Goal: Transaction & Acquisition: Book appointment/travel/reservation

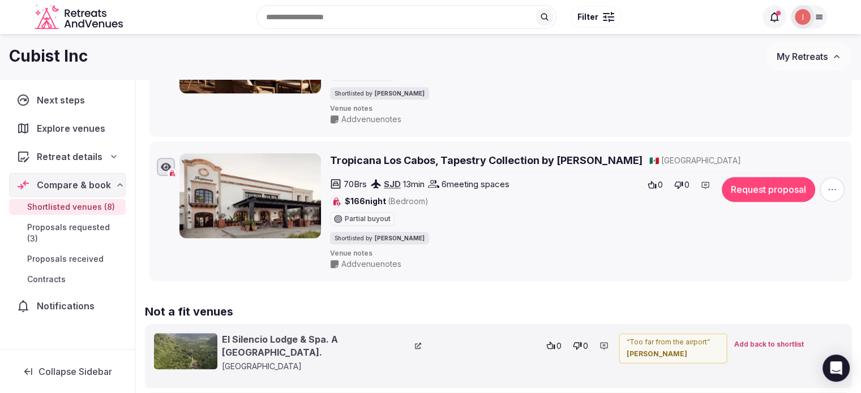
scroll to position [679, 0]
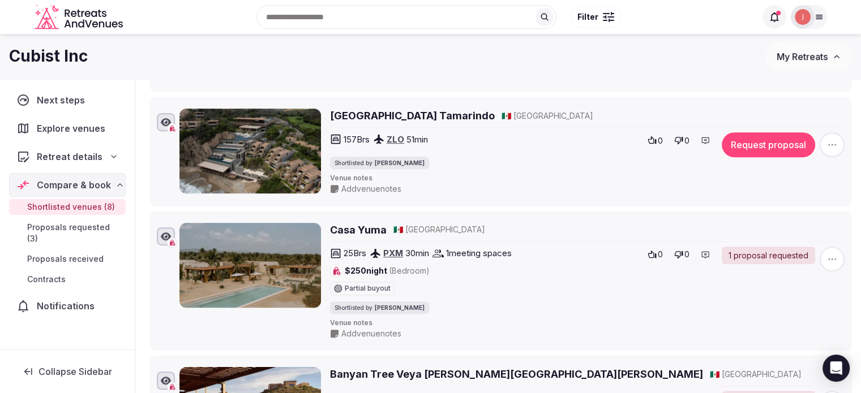
click at [83, 117] on div "Explore venues" at bounding box center [67, 129] width 117 height 24
click at [73, 167] on div "Retreat details" at bounding box center [67, 157] width 117 height 24
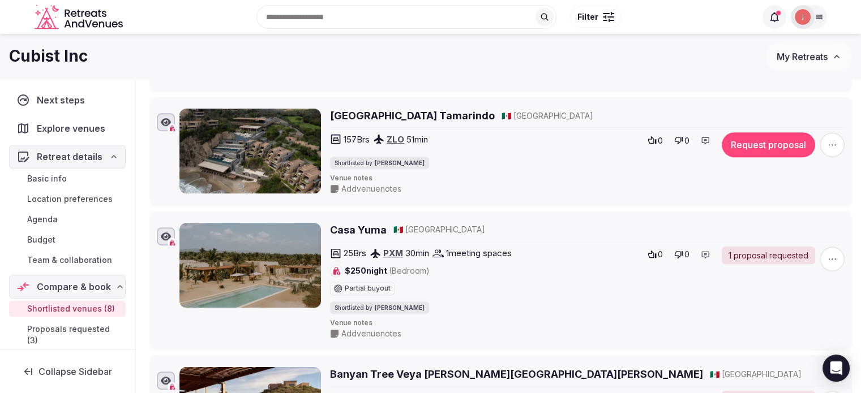
click at [57, 174] on span "Basic info" at bounding box center [47, 178] width 40 height 11
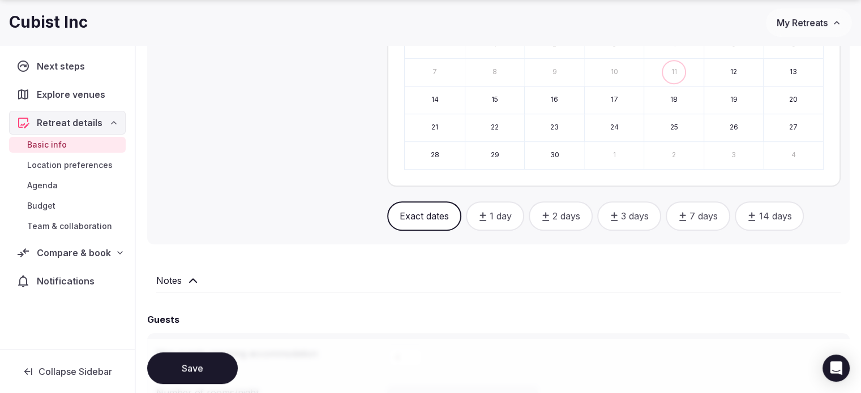
scroll to position [623, 0]
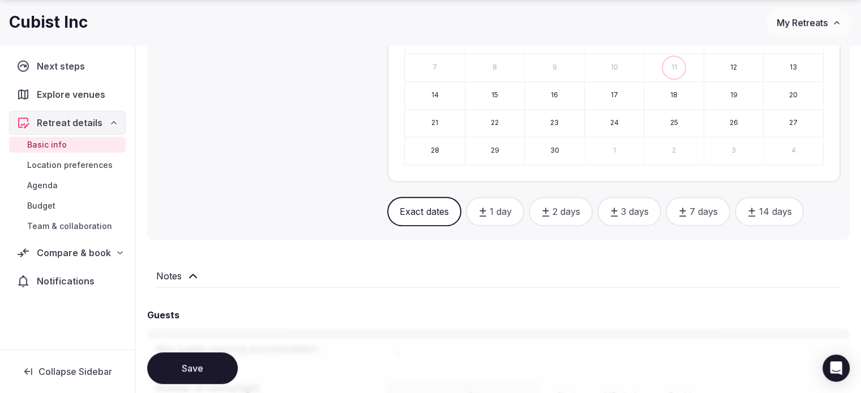
click at [195, 270] on icon at bounding box center [193, 277] width 14 height 14
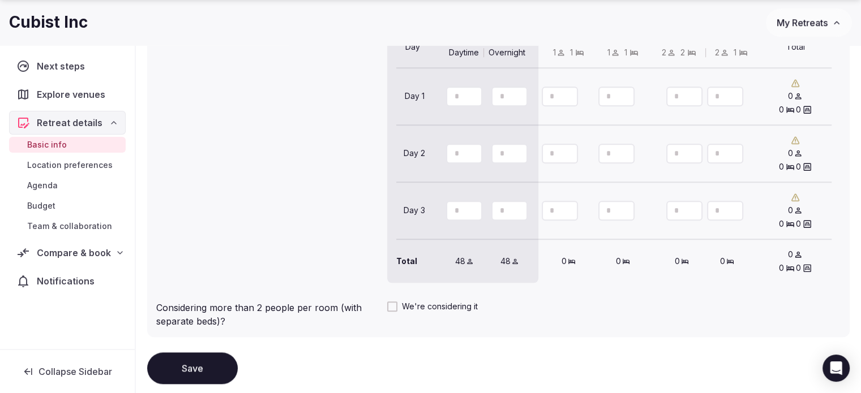
scroll to position [1019, 0]
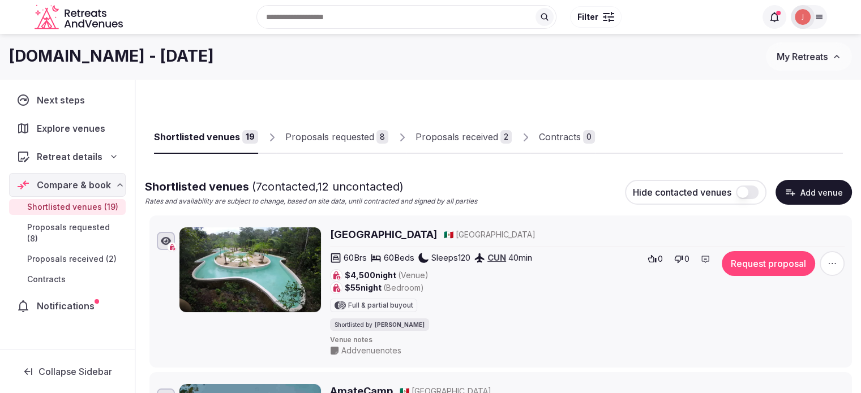
click at [82, 138] on div "Explore venues" at bounding box center [67, 129] width 117 height 24
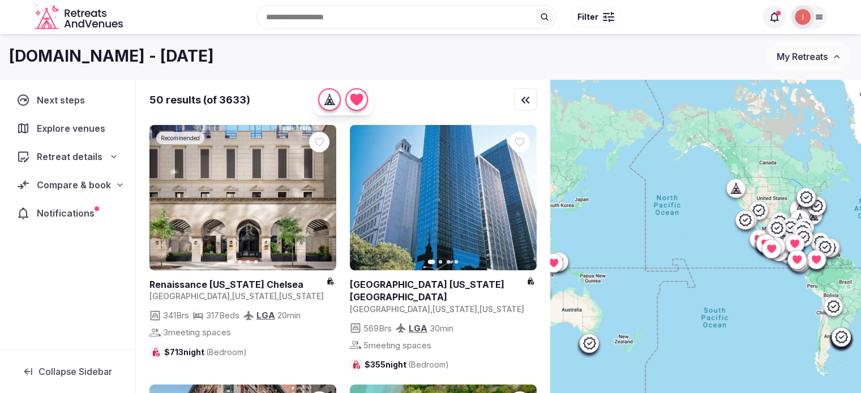
click at [361, 18] on input "text" at bounding box center [406, 17] width 300 height 24
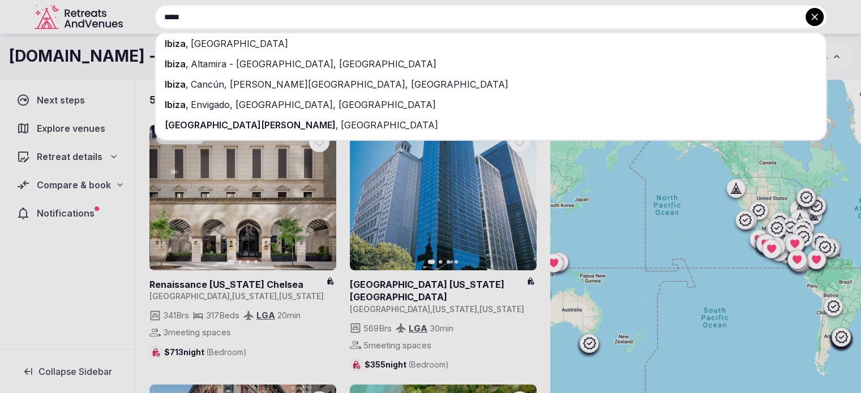
type input "*****"
click at [262, 49] on div "Ibiza , Spain" at bounding box center [491, 43] width 670 height 20
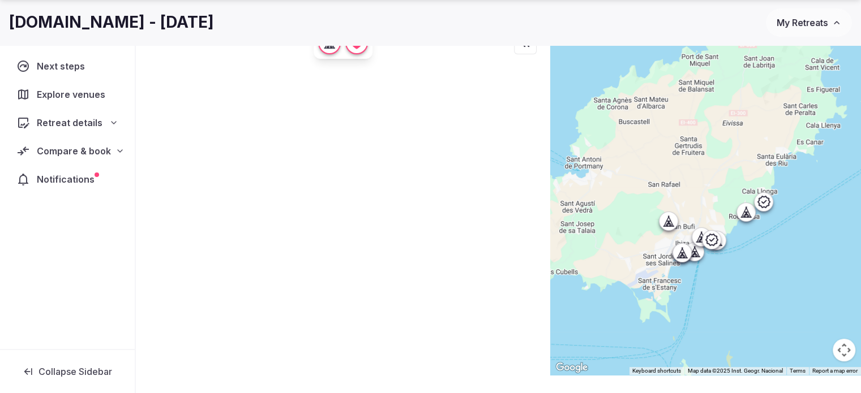
drag, startPoint x: 648, startPoint y: 99, endPoint x: 659, endPoint y: 209, distance: 111.0
click at [659, 210] on div at bounding box center [705, 199] width 311 height 353
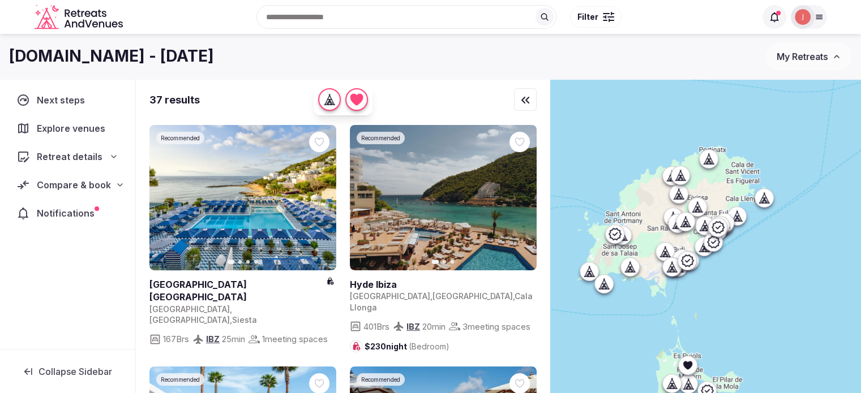
click at [607, 15] on div at bounding box center [608, 13] width 11 height 3
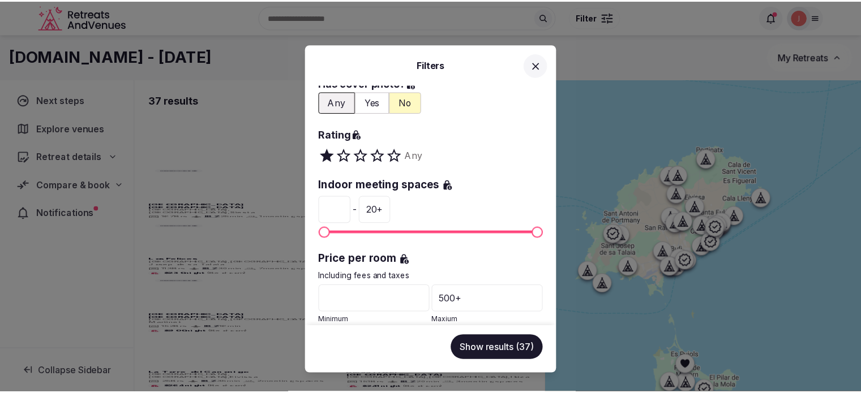
scroll to position [226, 0]
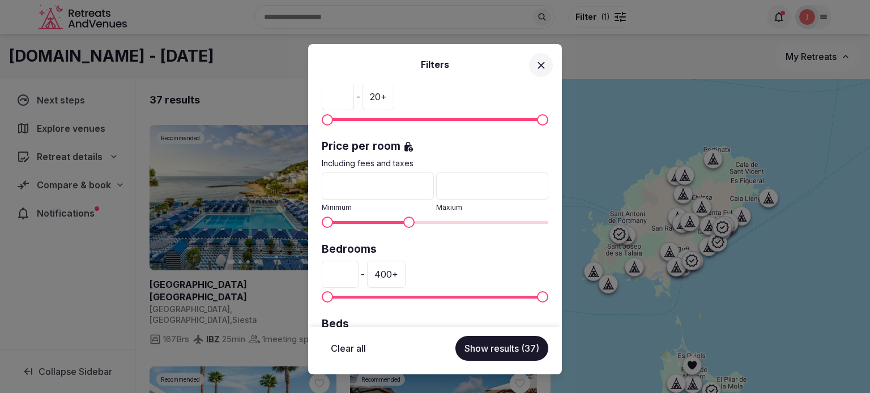
type input "***"
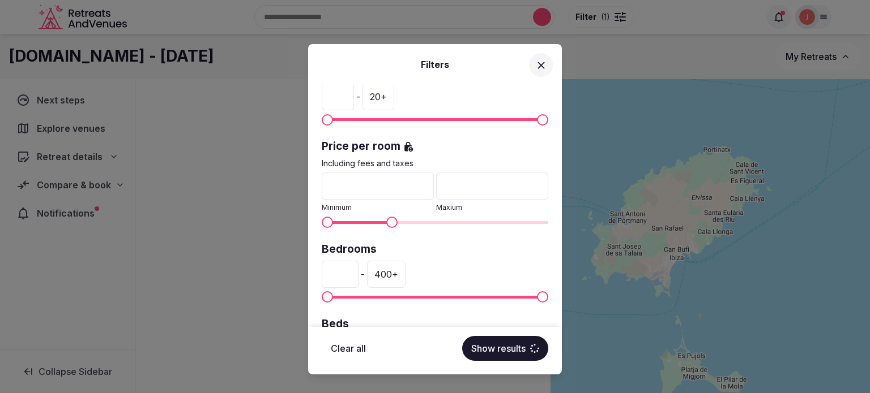
click at [386, 223] on span "Maximum" at bounding box center [391, 222] width 11 height 11
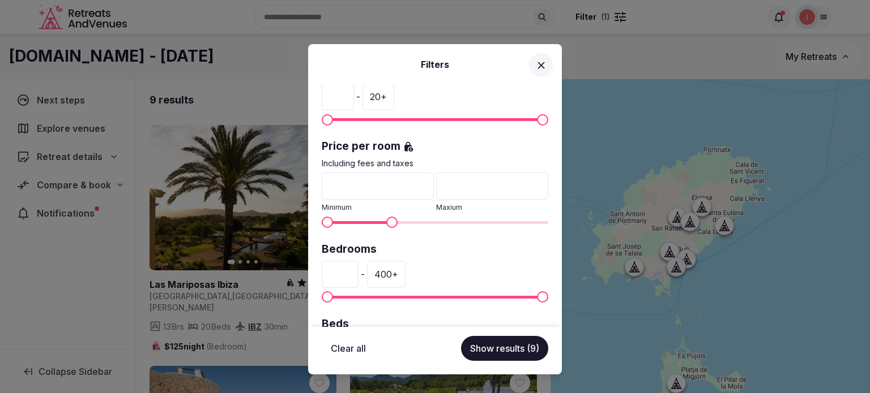
click at [517, 348] on button "Show results (9)" at bounding box center [504, 348] width 87 height 25
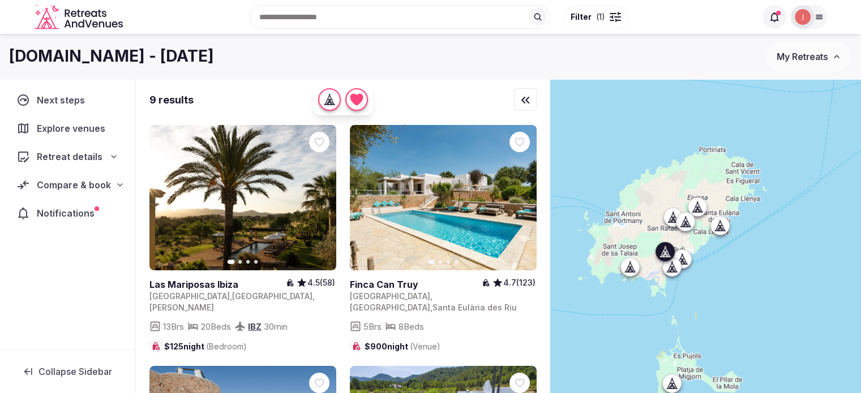
click at [320, 201] on icon "button" at bounding box center [320, 198] width 9 height 9
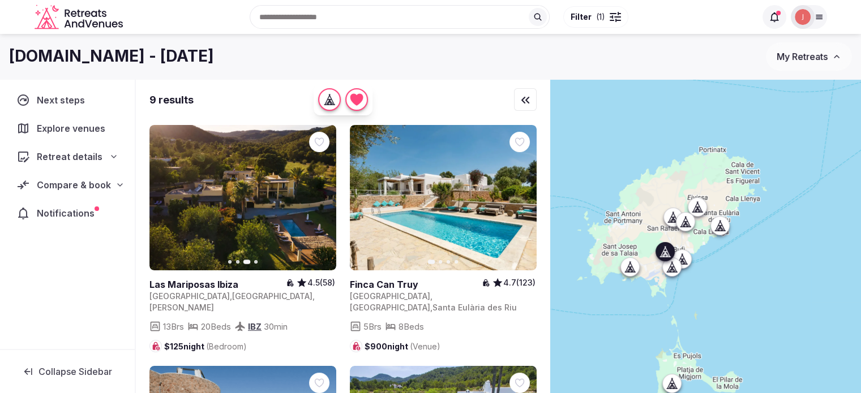
click at [320, 201] on icon "button" at bounding box center [320, 198] width 9 height 9
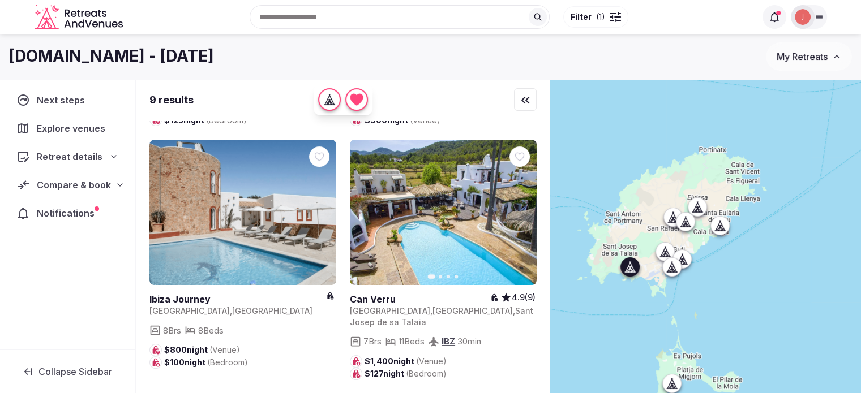
click at [521, 209] on icon "button" at bounding box center [521, 213] width 5 height 8
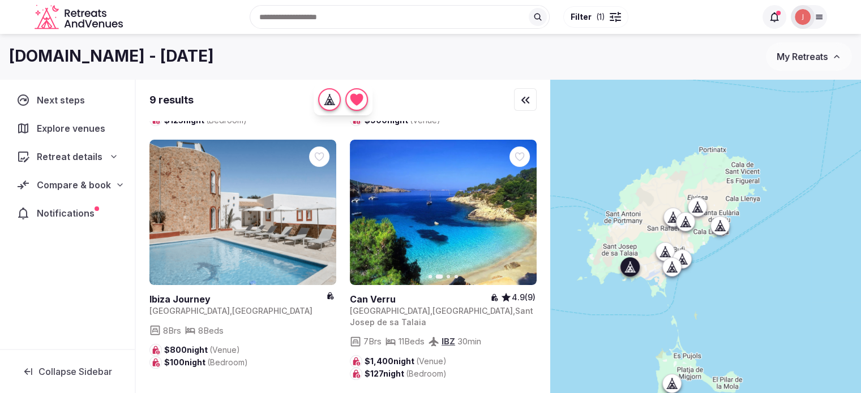
click at [383, 293] on link at bounding box center [420, 299] width 140 height 12
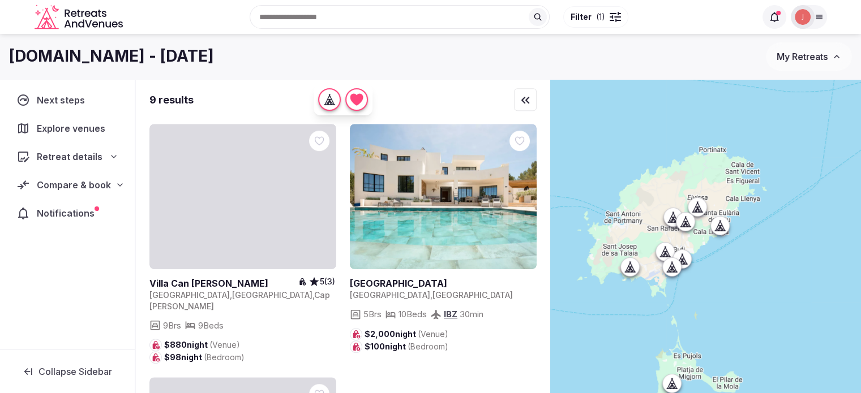
scroll to position [863, 0]
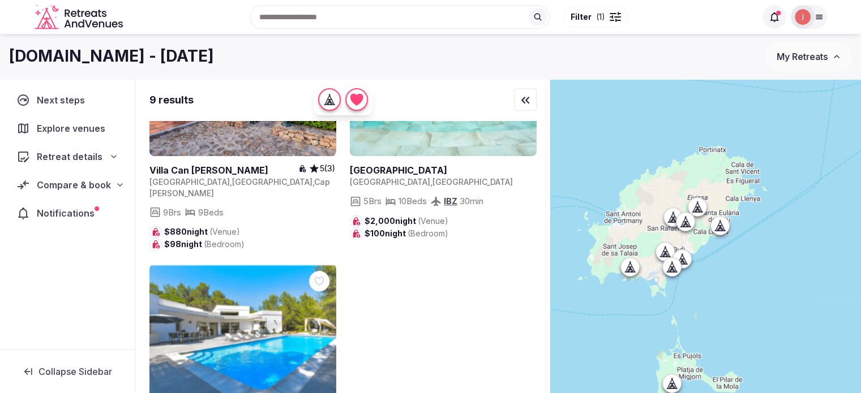
click at [352, 16] on input "text" at bounding box center [400, 17] width 300 height 24
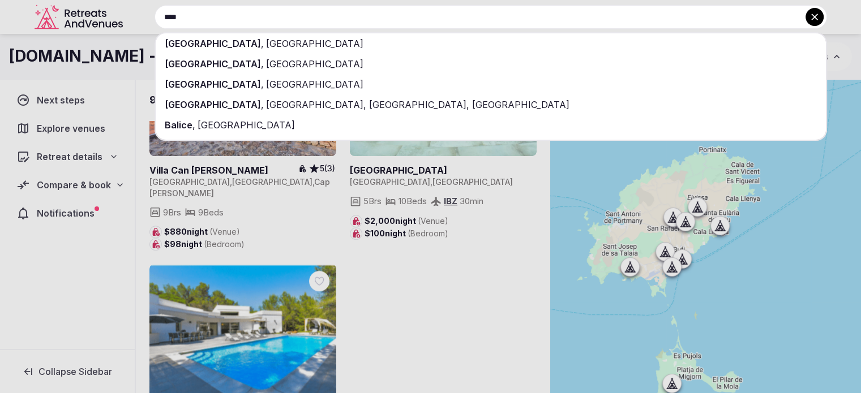
type input "****"
click at [264, 46] on span "[GEOGRAPHIC_DATA]" at bounding box center [314, 43] width 100 height 11
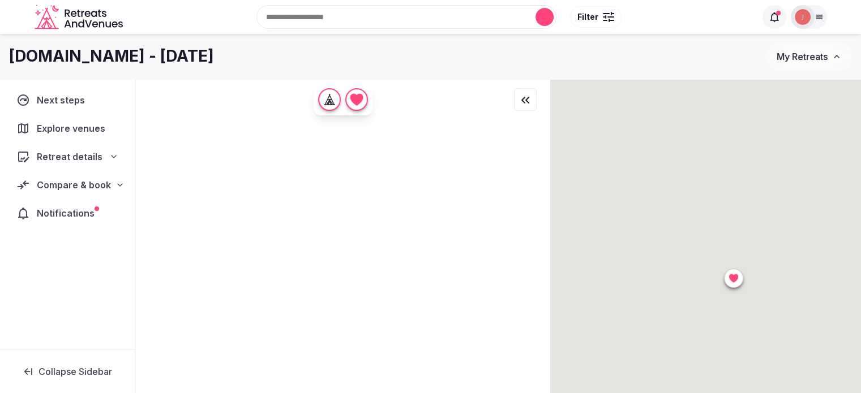
scroll to position [0, 0]
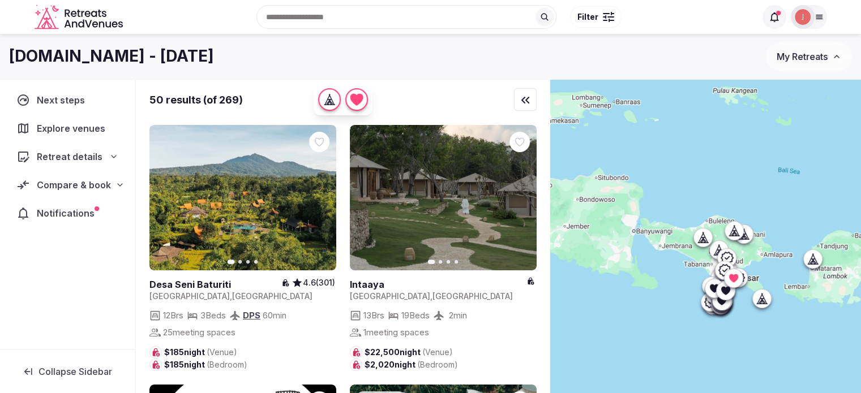
click at [521, 199] on icon "button" at bounding box center [521, 198] width 5 height 8
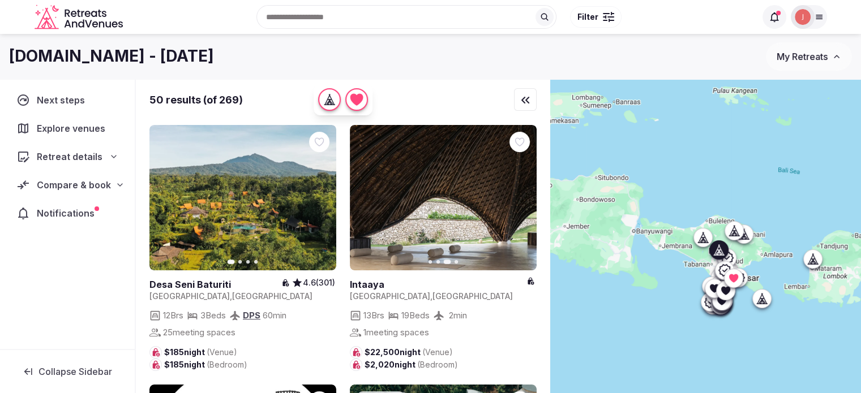
click at [317, 199] on icon "button" at bounding box center [320, 198] width 9 height 9
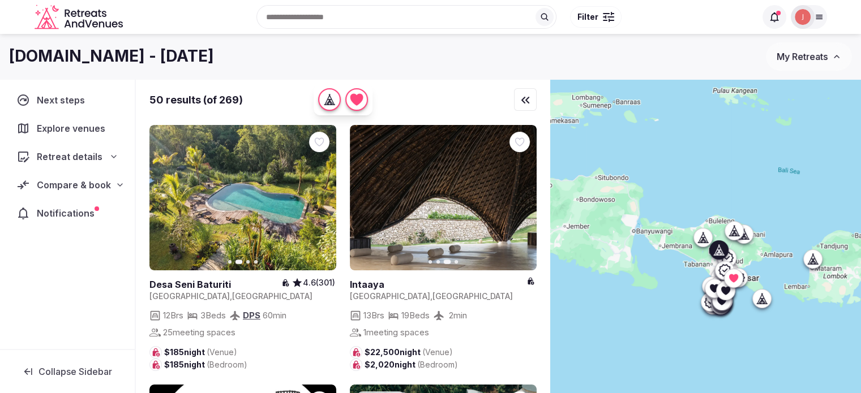
click at [317, 199] on icon "button" at bounding box center [320, 198] width 9 height 9
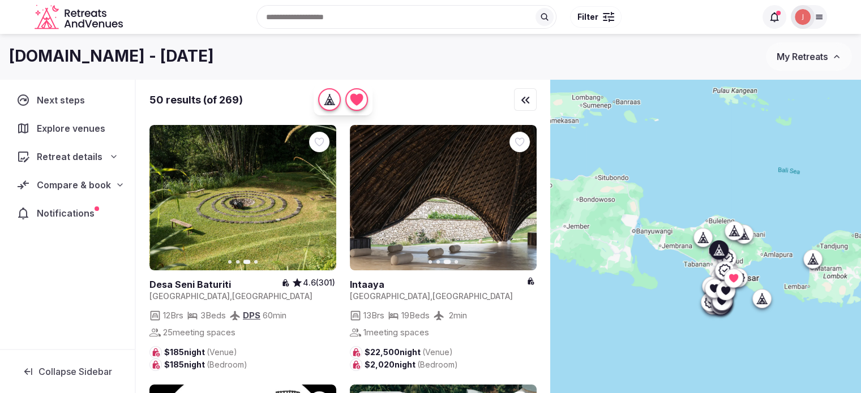
click at [317, 199] on icon "button" at bounding box center [320, 198] width 9 height 9
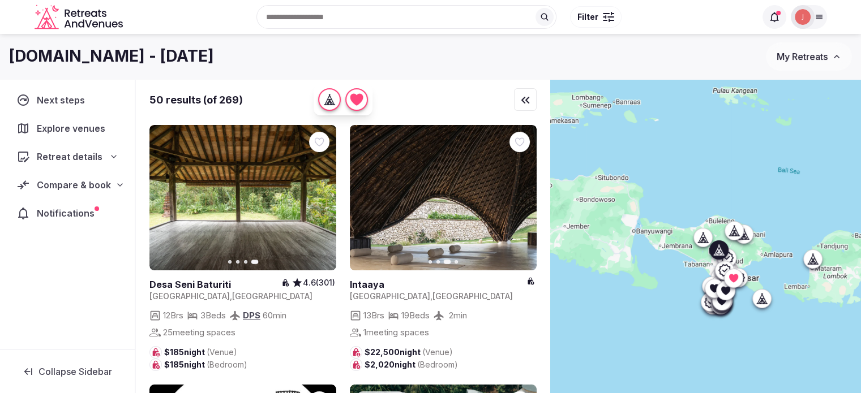
click at [325, 143] on div at bounding box center [319, 142] width 20 height 20
click at [0, 0] on icon at bounding box center [0, 0] width 0 height 0
click at [516, 201] on icon "button" at bounding box center [520, 198] width 9 height 9
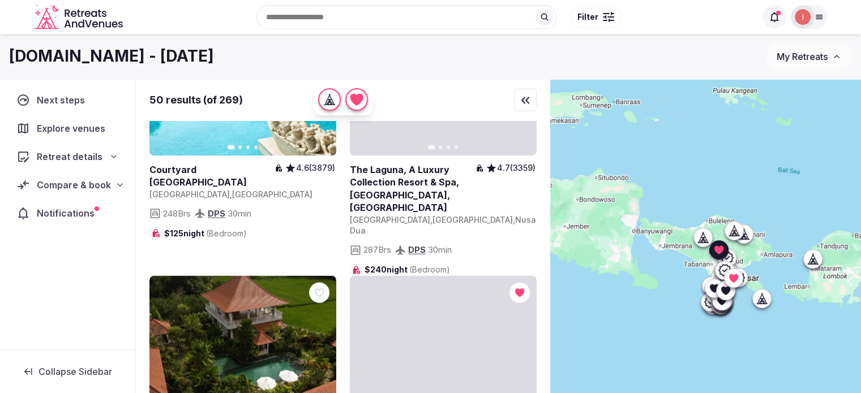
scroll to position [2038, 0]
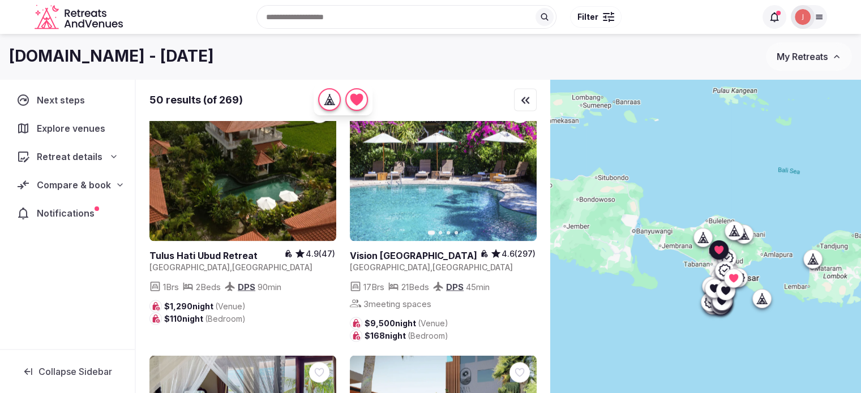
click at [519, 173] on icon "button" at bounding box center [520, 168] width 9 height 9
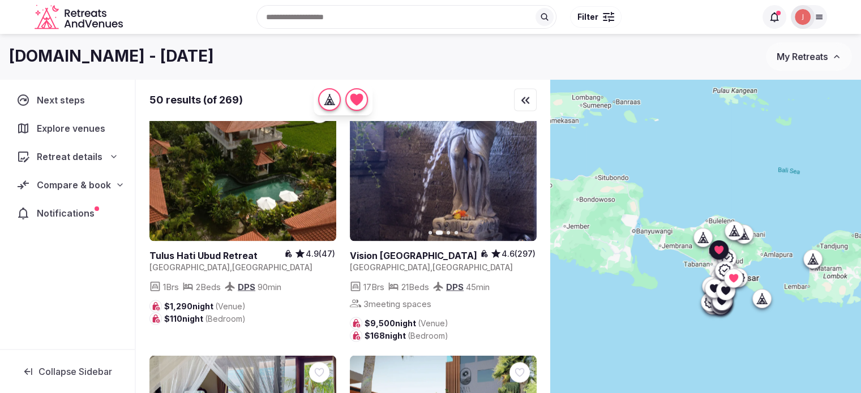
click at [519, 173] on icon "button" at bounding box center [520, 168] width 9 height 9
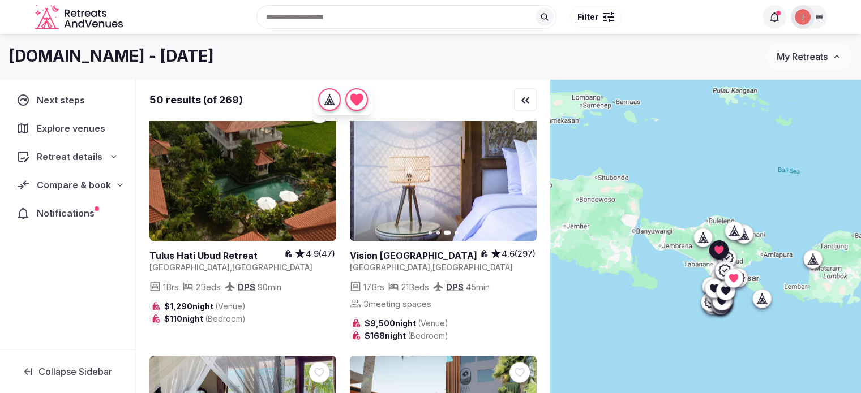
click at [519, 173] on icon "button" at bounding box center [520, 168] width 9 height 9
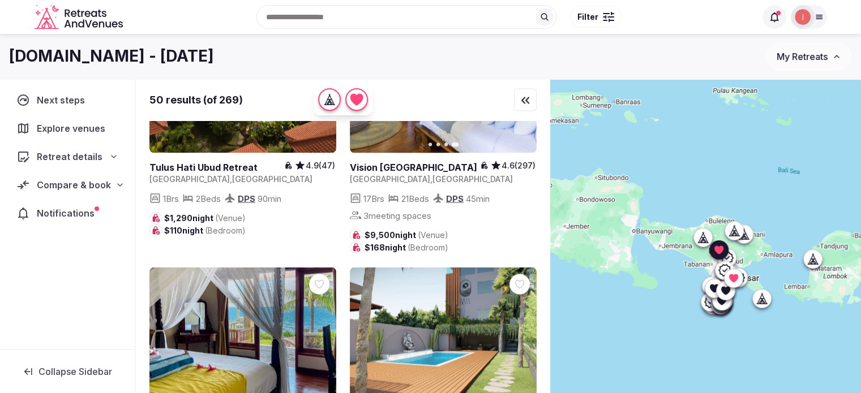
scroll to position [2265, 0]
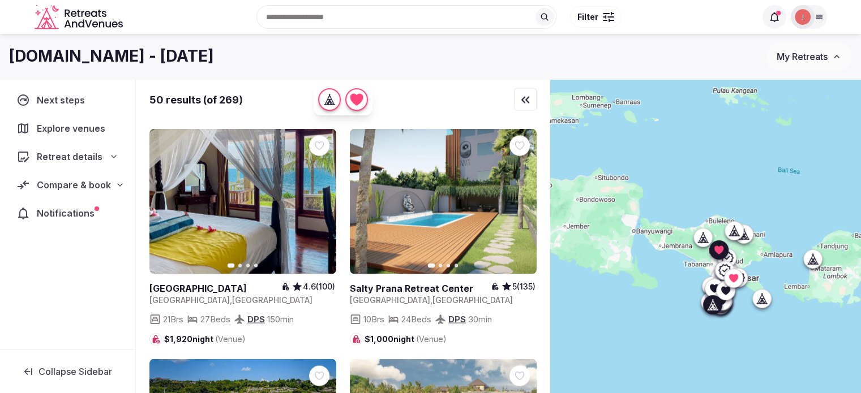
click at [520, 211] on button "Next slide" at bounding box center [521, 202] width 18 height 18
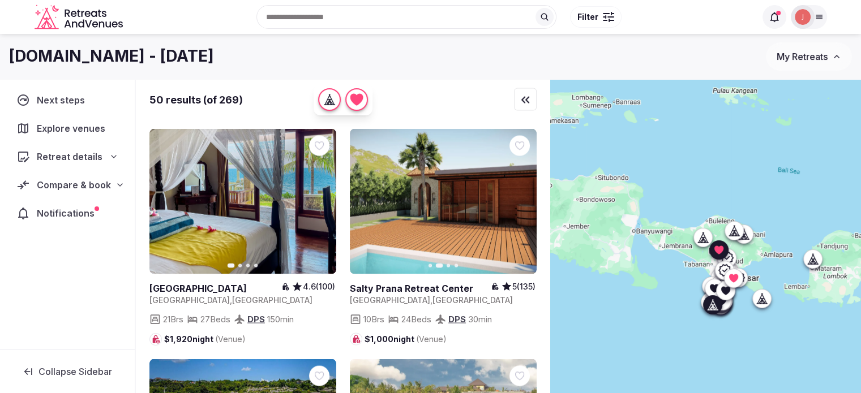
click at [520, 211] on button "Next slide" at bounding box center [521, 202] width 18 height 18
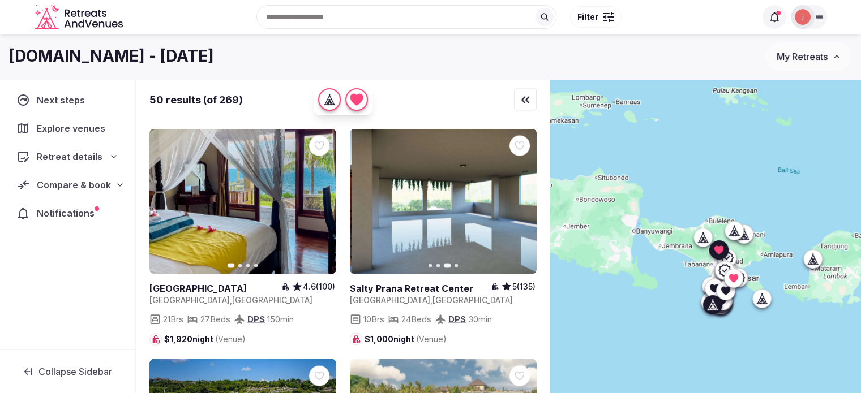
click at [520, 211] on button "Next slide" at bounding box center [521, 202] width 18 height 18
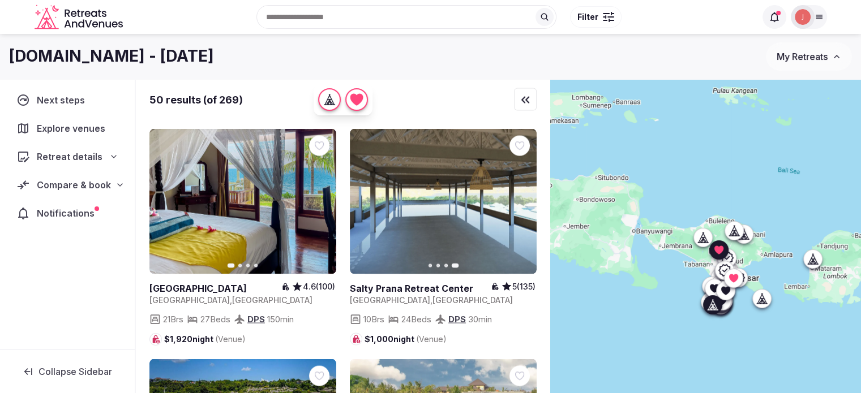
click at [512, 156] on div at bounding box center [520, 146] width 20 height 20
drag, startPoint x: 519, startPoint y: 178, endPoint x: 480, endPoint y: 193, distance: 41.2
click at [0, 0] on icon at bounding box center [0, 0] width 0 height 0
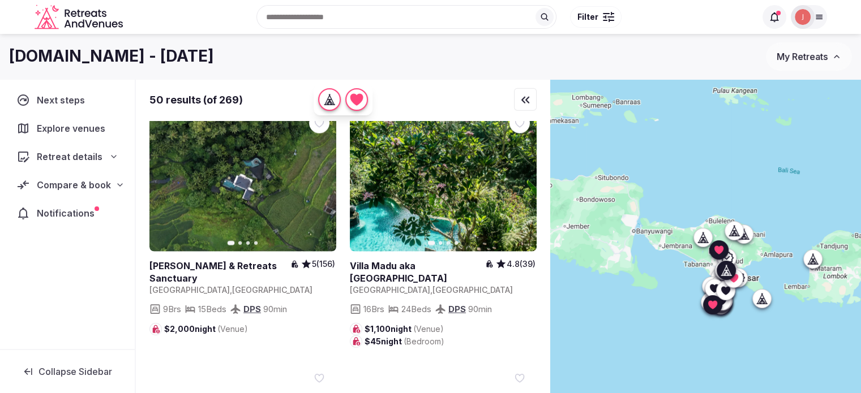
scroll to position [2774, 0]
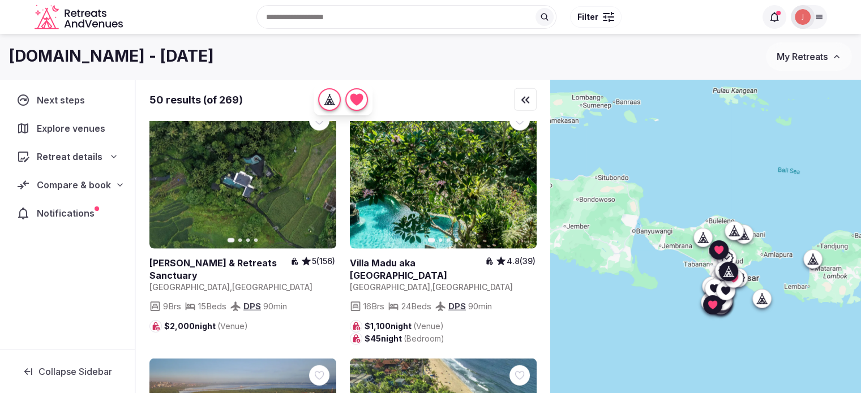
click at [314, 185] on button "Next slide" at bounding box center [320, 176] width 18 height 18
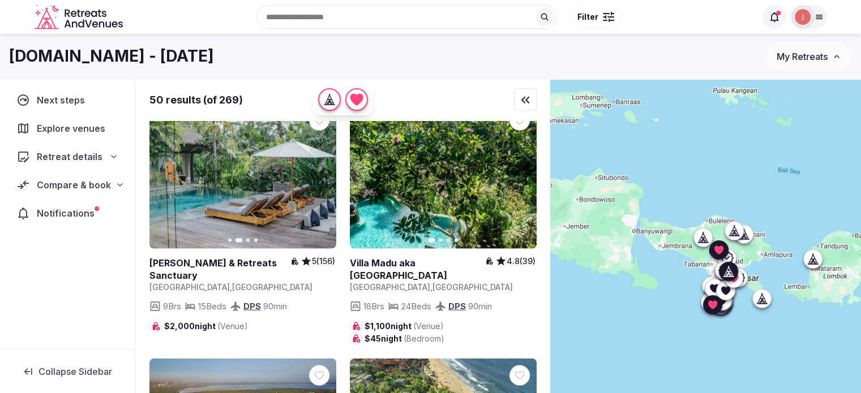
click at [319, 181] on icon "button" at bounding box center [320, 176] width 9 height 9
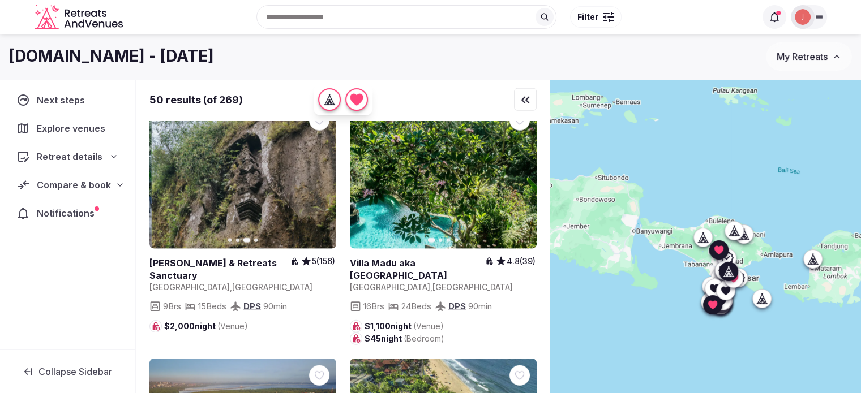
click at [319, 181] on icon "button" at bounding box center [320, 176] width 9 height 9
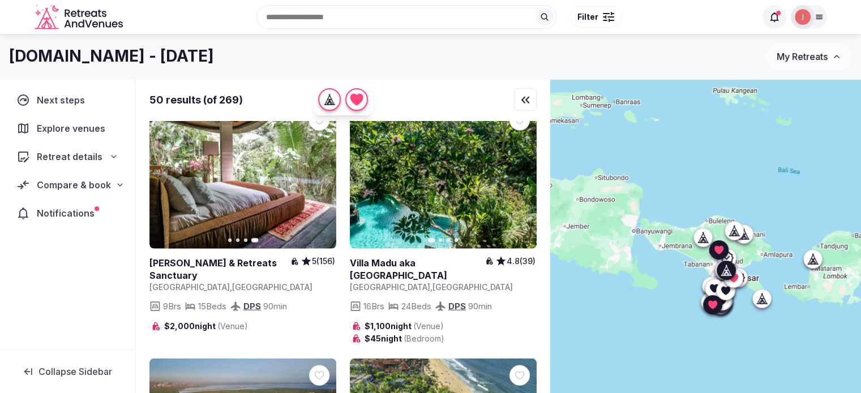
click at [519, 181] on icon "button" at bounding box center [520, 176] width 9 height 9
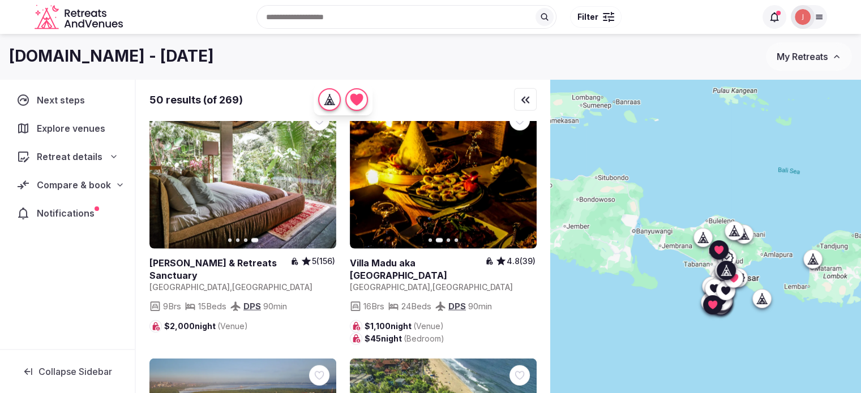
click at [519, 181] on icon "button" at bounding box center [520, 176] width 9 height 9
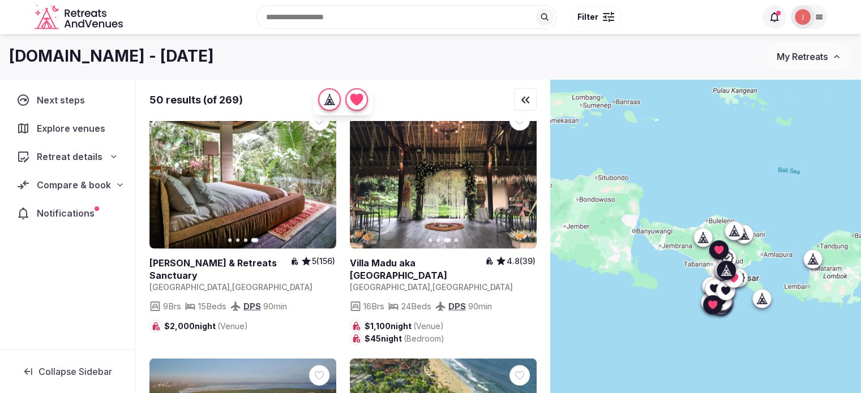
click at [519, 181] on icon "button" at bounding box center [520, 176] width 9 height 9
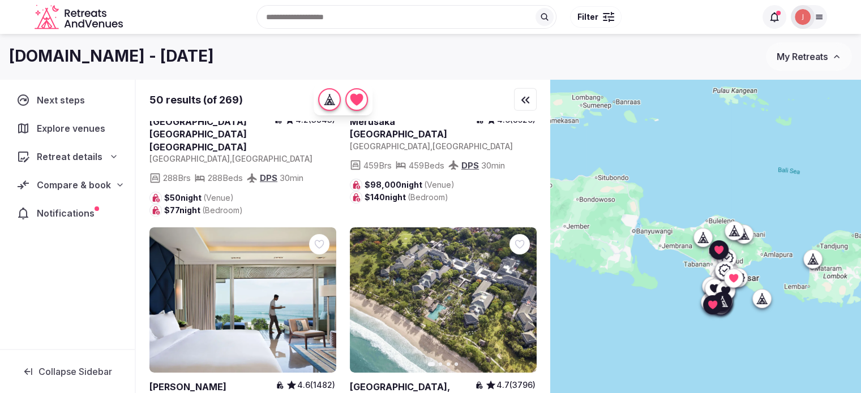
scroll to position [3767, 0]
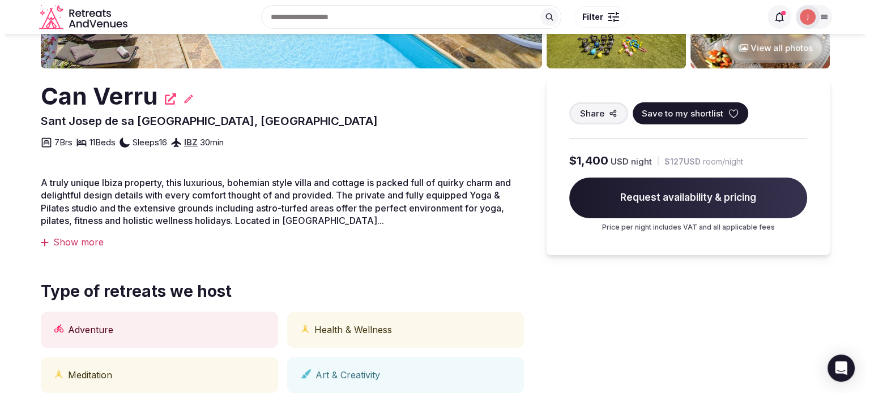
scroll to position [57, 0]
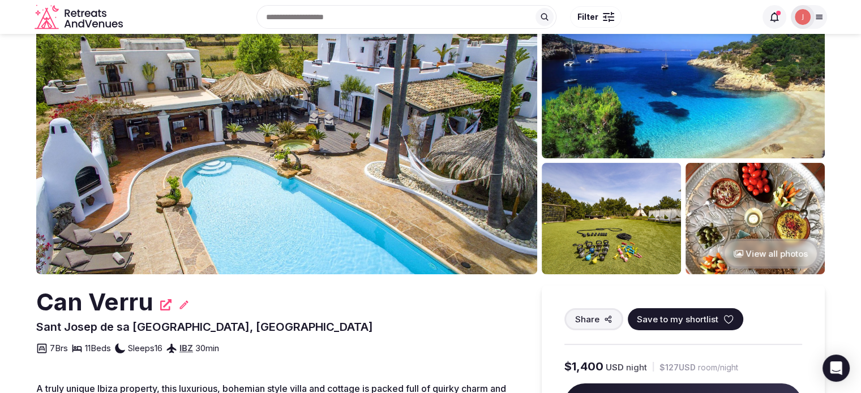
click at [690, 320] on span "Save to my shortlist" at bounding box center [678, 320] width 82 height 12
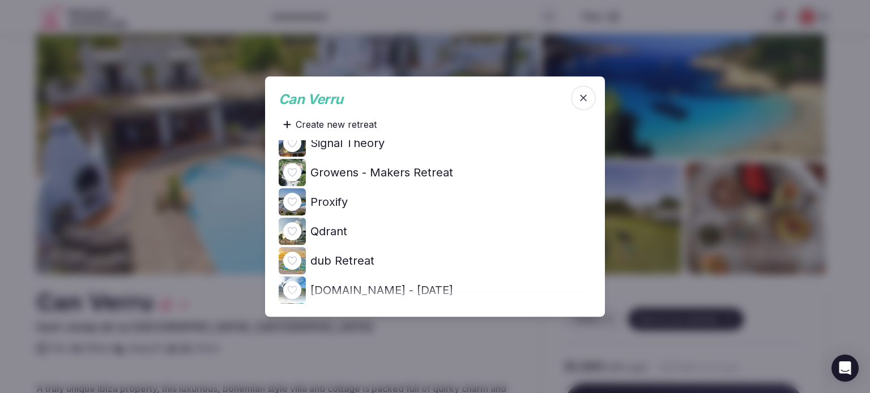
scroll to position [453, 0]
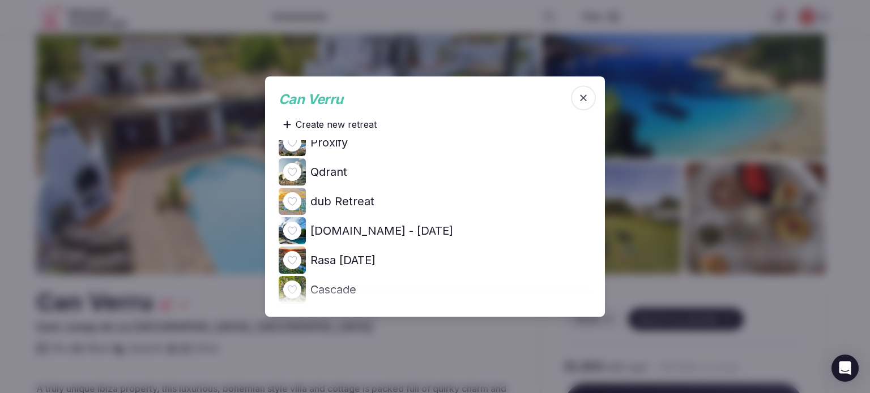
click at [0, 0] on icon at bounding box center [0, 0] width 0 height 0
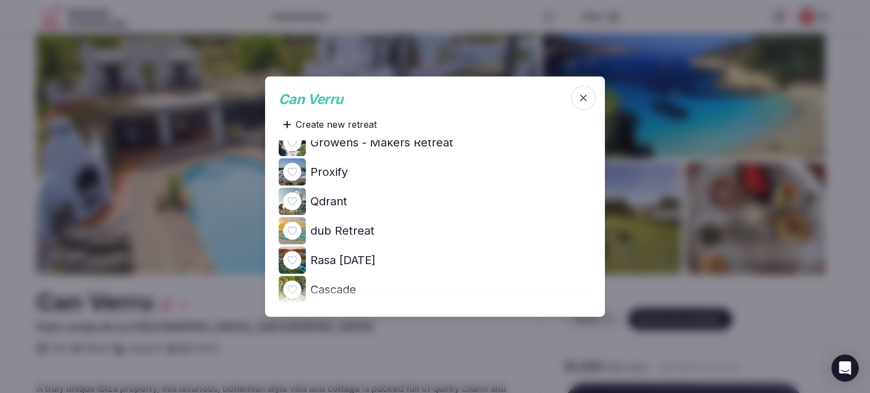
scroll to position [0, 0]
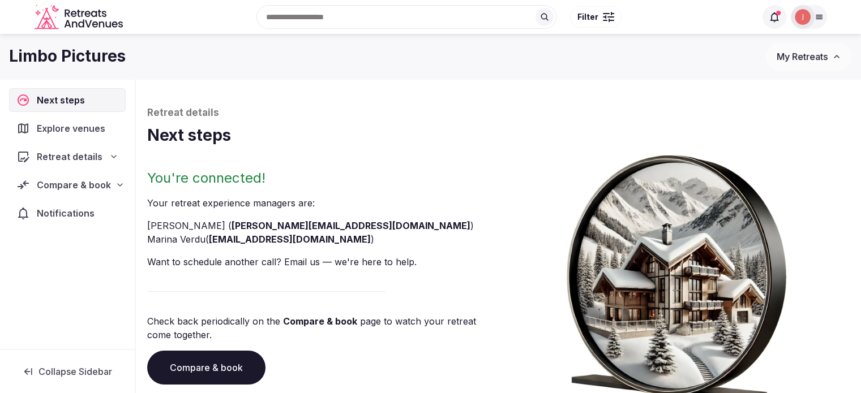
click at [66, 191] on span "Compare & book" at bounding box center [74, 185] width 74 height 14
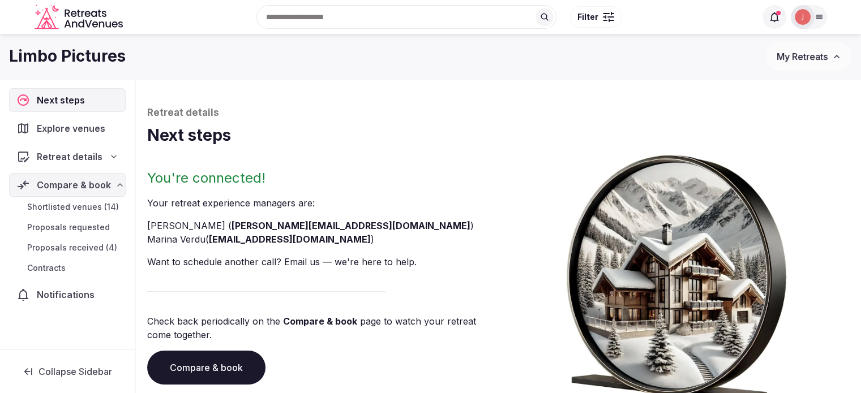
click at [75, 209] on span "Shortlisted venues (14)" at bounding box center [73, 207] width 92 height 11
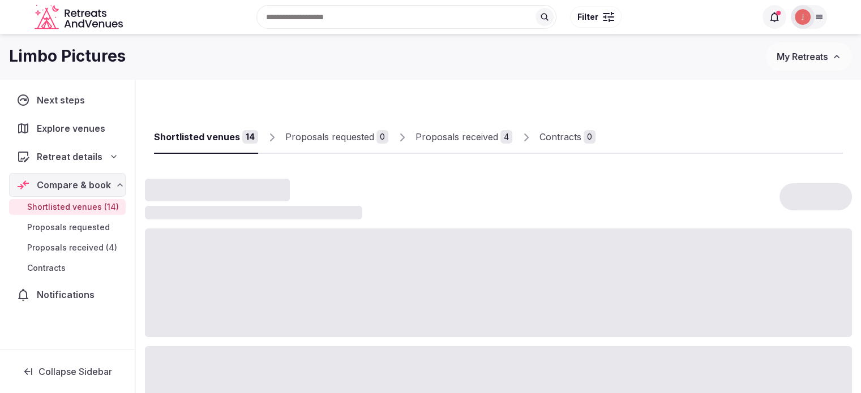
click at [460, 132] on div "Proposals received" at bounding box center [457, 137] width 83 height 14
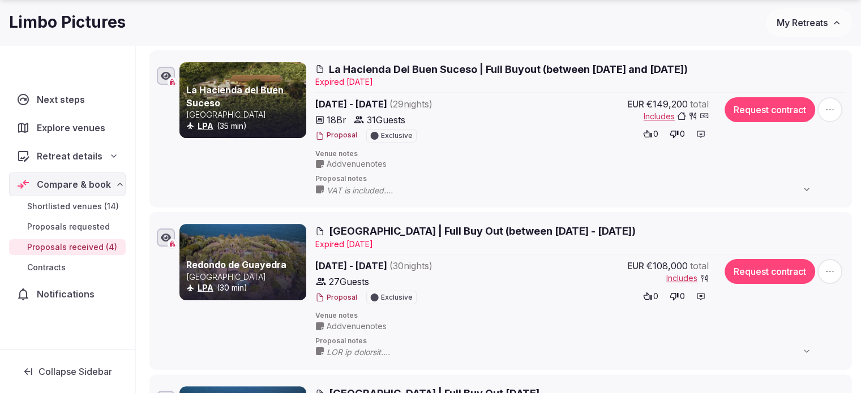
scroll to position [170, 0]
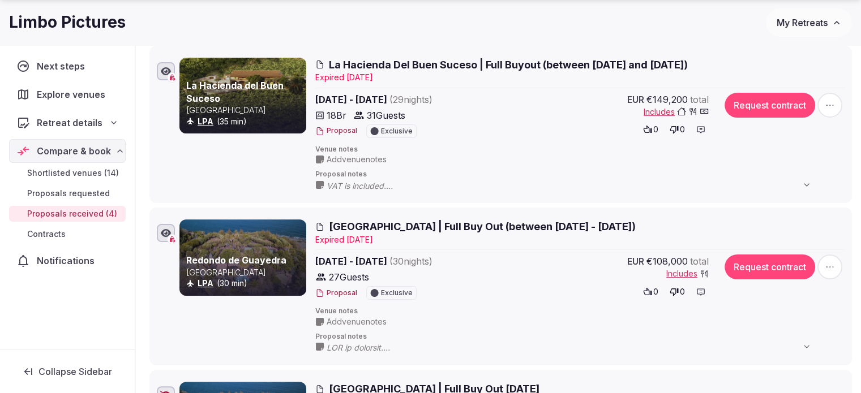
click at [375, 228] on span "Redondo de Guayedra Eco Resort | Full Buy Out (between April 26th - July 11th 2…" at bounding box center [482, 227] width 307 height 14
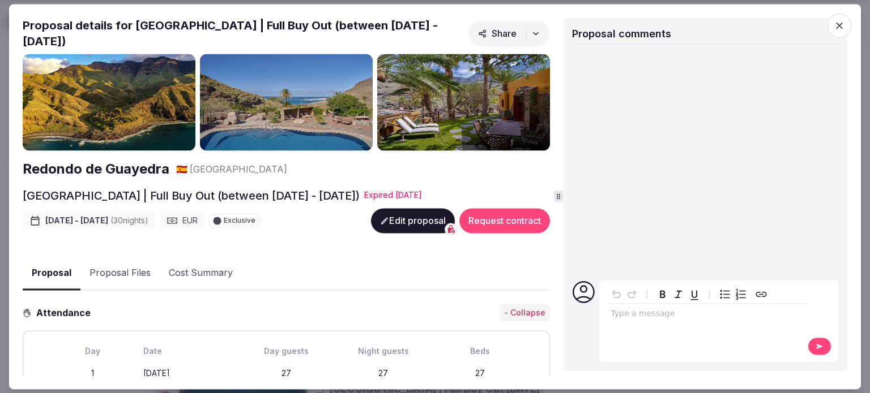
click at [63, 168] on h2 "Redondo de Guayedra" at bounding box center [96, 169] width 147 height 19
click at [837, 27] on icon "button" at bounding box center [839, 25] width 7 height 7
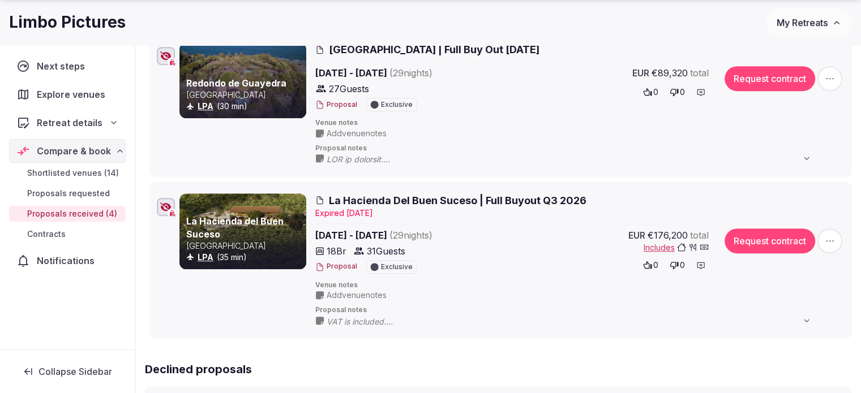
scroll to position [566, 0]
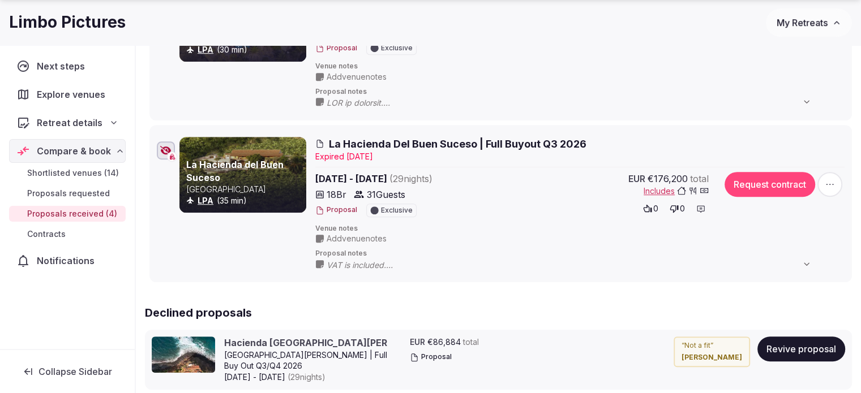
click at [414, 143] on span "La Hacienda Del Buen Suceso | Full Buyout Q3 2026" at bounding box center [458, 144] width 258 height 14
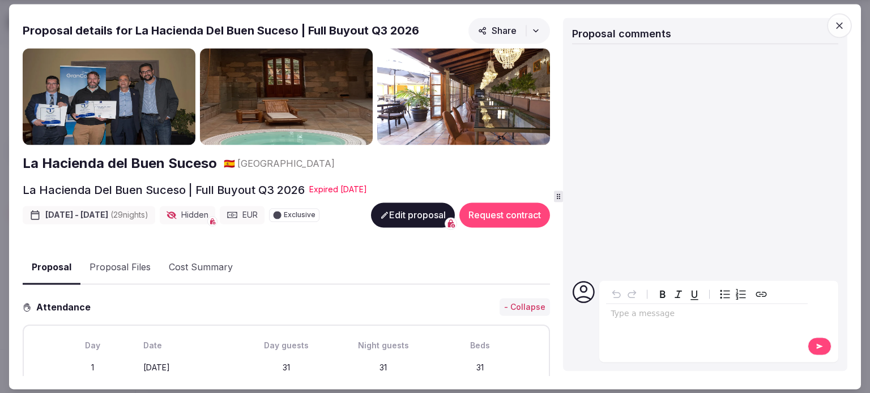
click at [143, 167] on h2 "La Hacienda del Buen Suceso" at bounding box center [120, 164] width 194 height 19
click at [841, 22] on icon "button" at bounding box center [838, 25] width 11 height 11
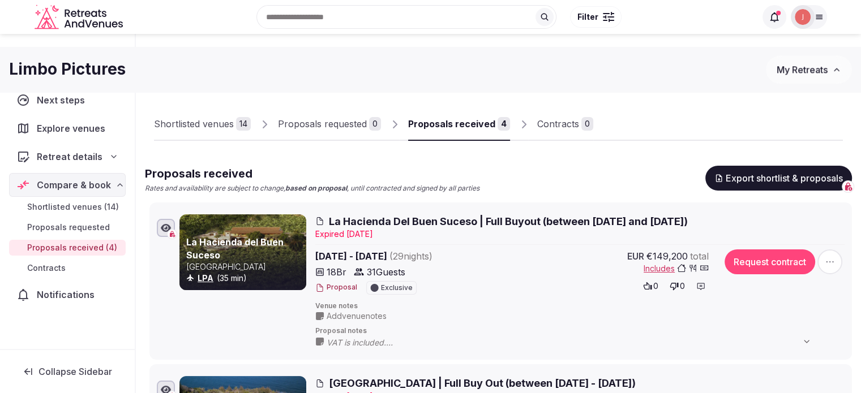
scroll to position [0, 0]
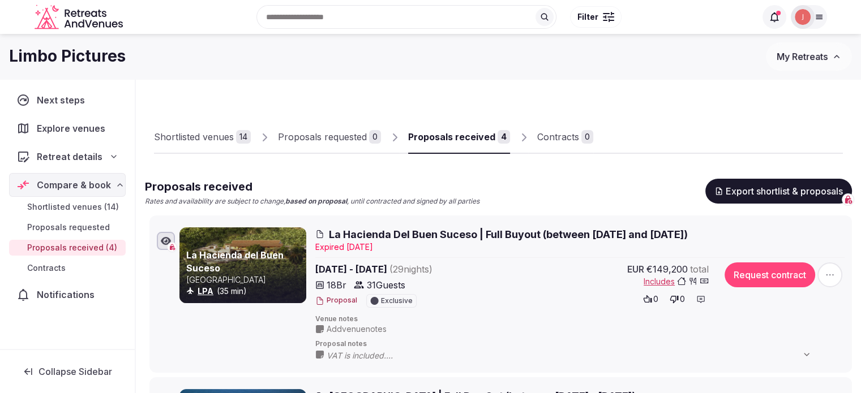
click at [221, 144] on link "Shortlisted venues 14" at bounding box center [202, 137] width 97 height 33
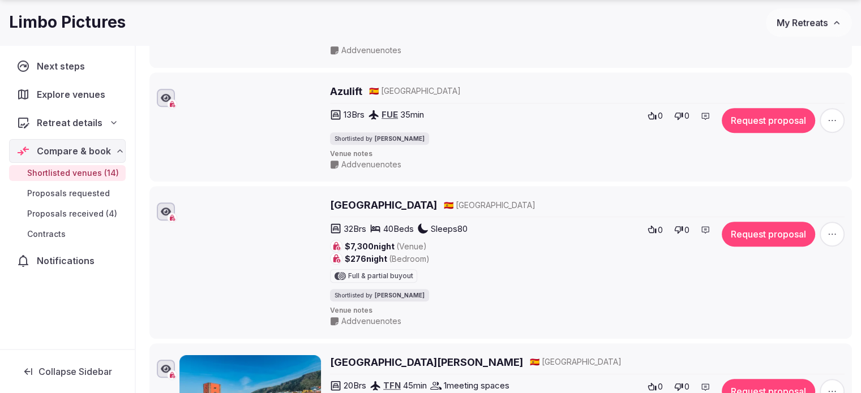
scroll to position [566, 0]
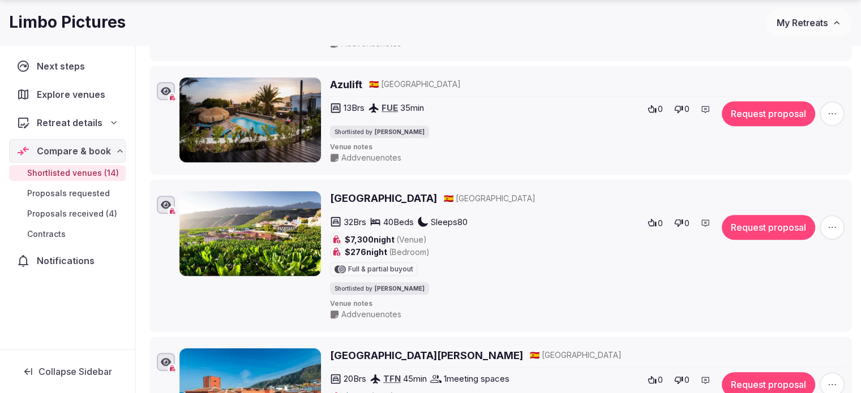
click at [353, 85] on h2 "Azulift" at bounding box center [346, 85] width 32 height 14
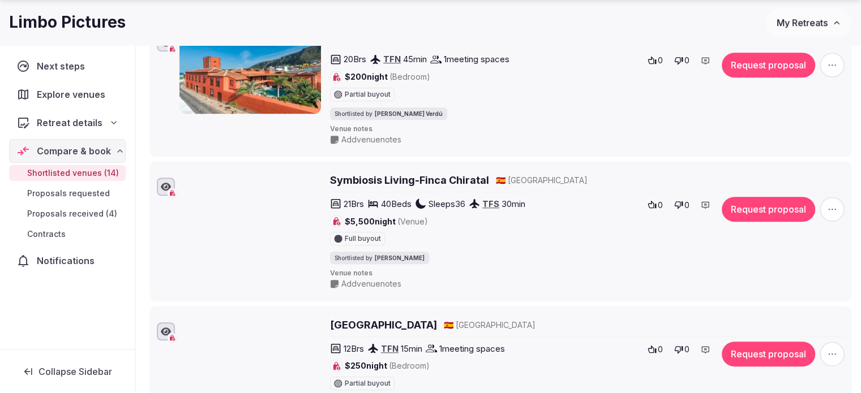
scroll to position [906, 0]
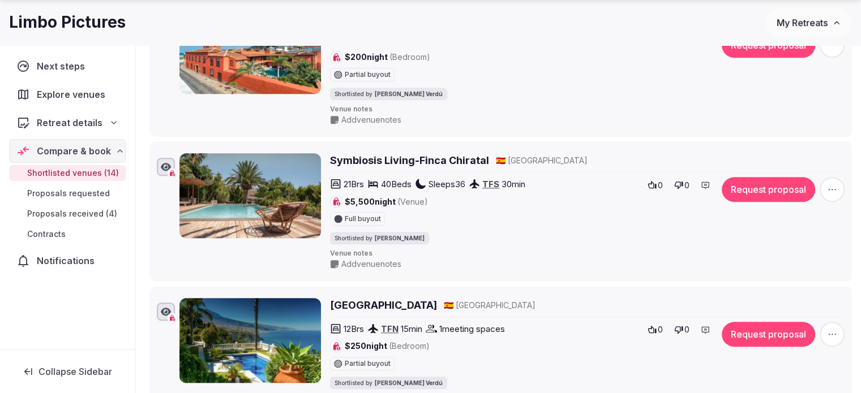
click at [421, 158] on h2 "Symbiosis Living-Finca Chiratal" at bounding box center [409, 160] width 159 height 14
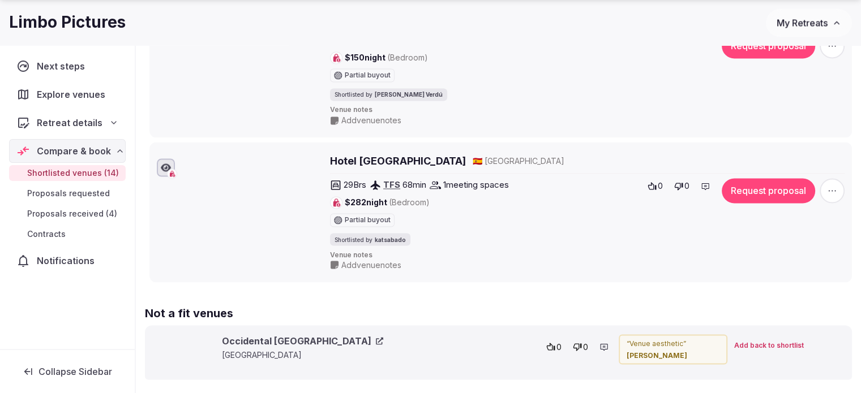
scroll to position [1925, 0]
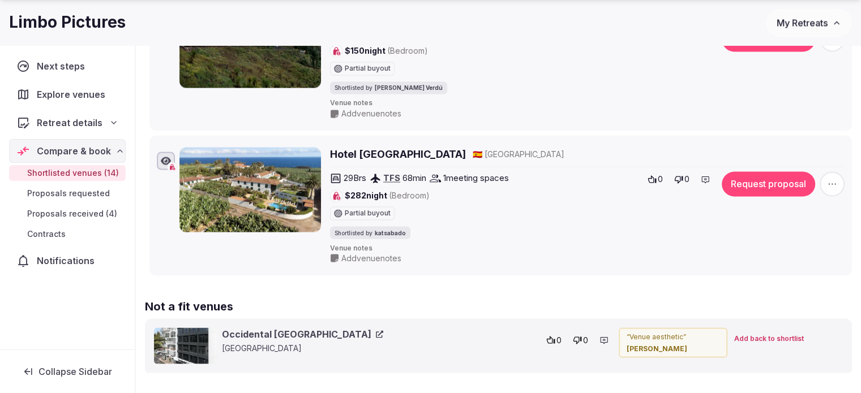
click at [827, 27] on span "My Retreats" at bounding box center [802, 22] width 51 height 11
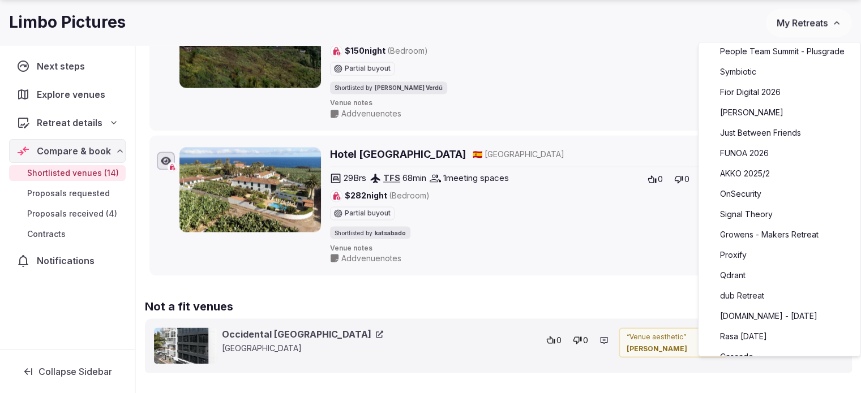
scroll to position [170, 0]
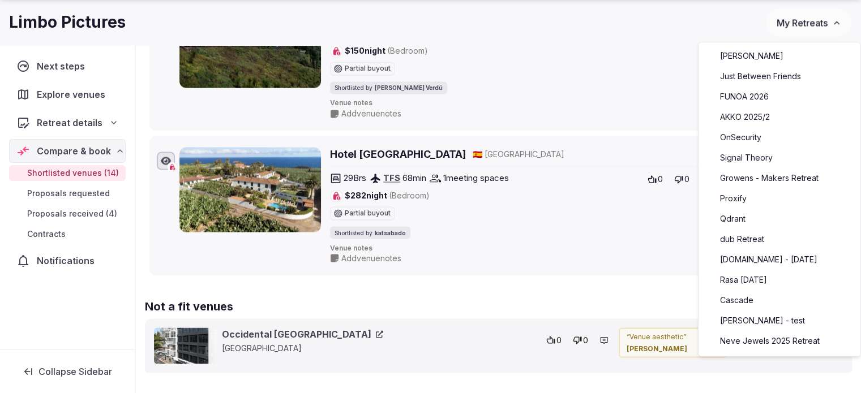
click at [779, 269] on link "moveinside.it - April 2026" at bounding box center [779, 260] width 139 height 18
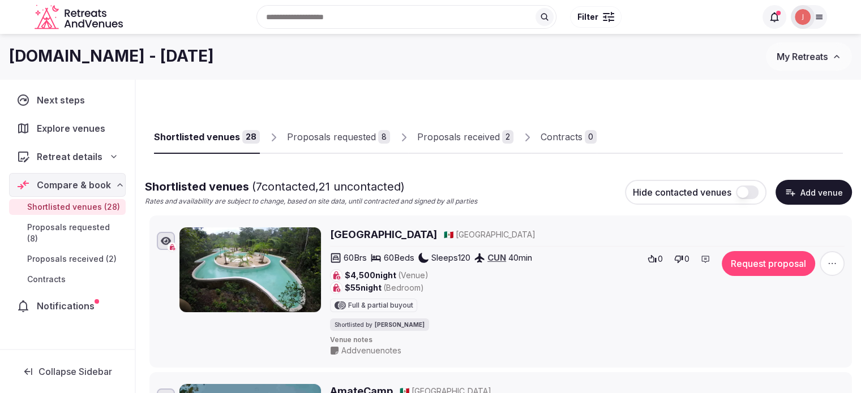
click at [828, 264] on icon "button" at bounding box center [832, 263] width 11 height 11
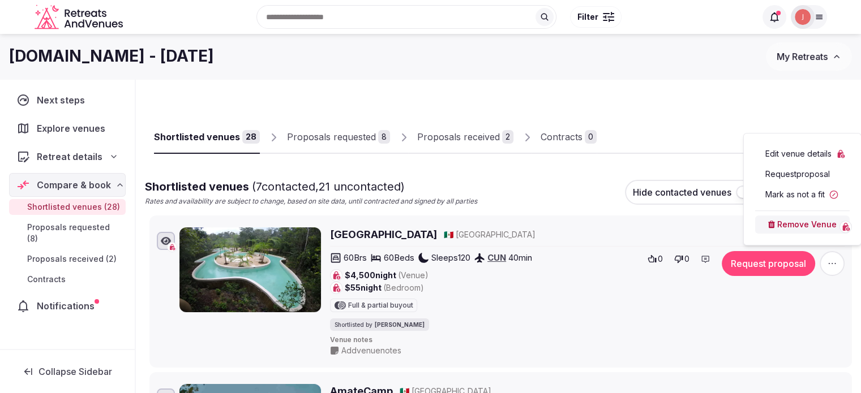
click at [797, 195] on button "Mark as not a fit" at bounding box center [802, 195] width 95 height 18
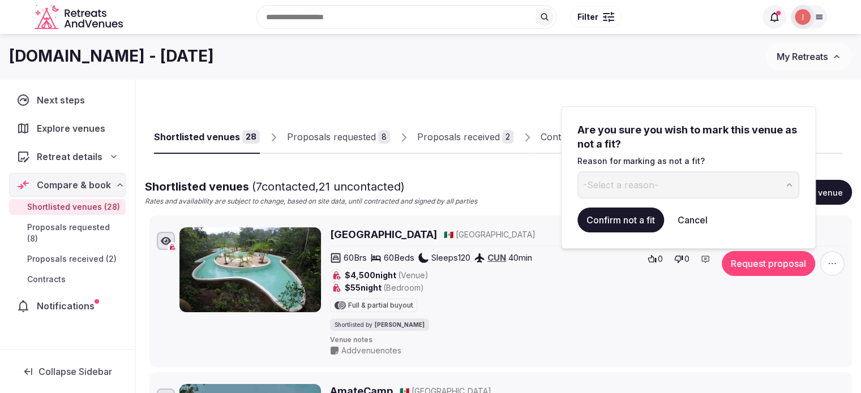
click at [692, 193] on button "-Select a reason-" at bounding box center [689, 185] width 222 height 27
click at [628, 225] on button "Confirm not a fit" at bounding box center [621, 220] width 87 height 25
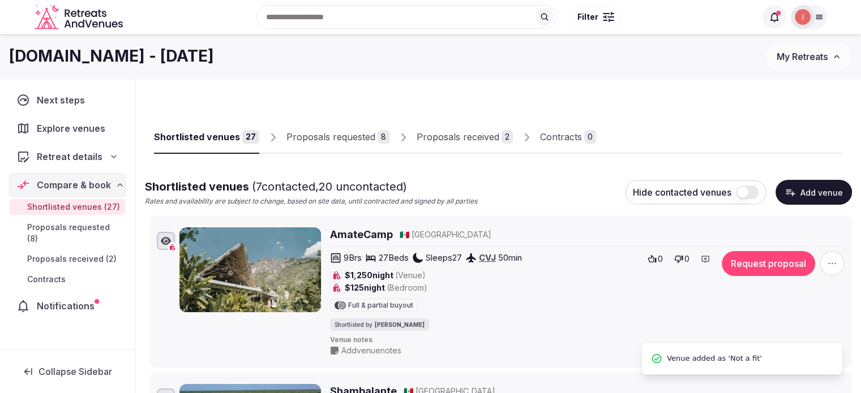
click at [836, 261] on icon "button" at bounding box center [832, 263] width 11 height 11
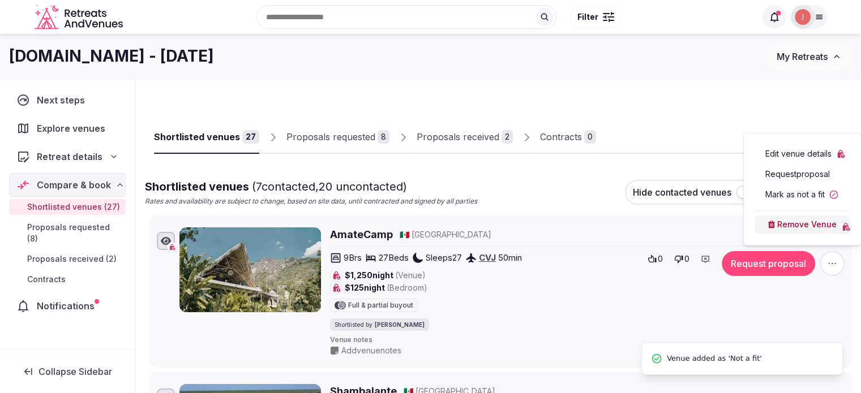
click at [796, 192] on button "Mark as not a fit" at bounding box center [802, 195] width 95 height 18
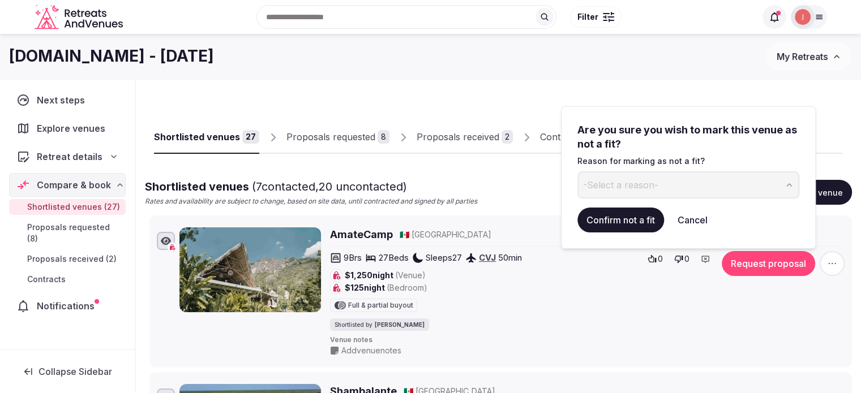
click at [599, 192] on button "-Select a reason-" at bounding box center [689, 185] width 222 height 27
click at [621, 224] on button "Confirm not a fit" at bounding box center [621, 220] width 87 height 25
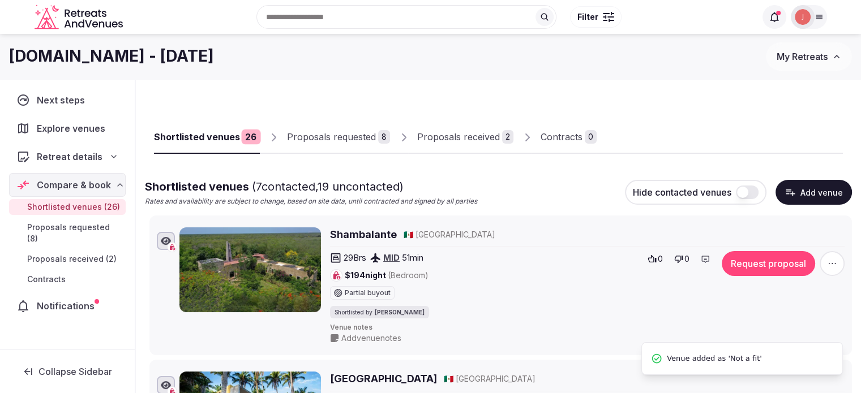
click at [829, 264] on icon "button" at bounding box center [832, 263] width 11 height 11
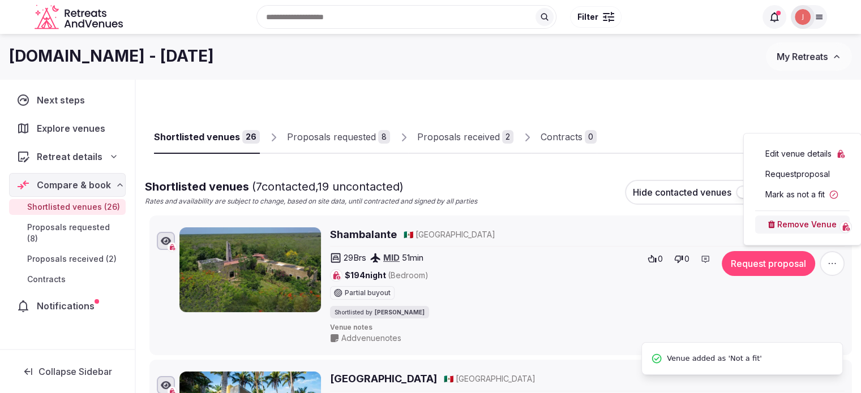
click at [783, 199] on button "Mark as not a fit" at bounding box center [802, 195] width 95 height 18
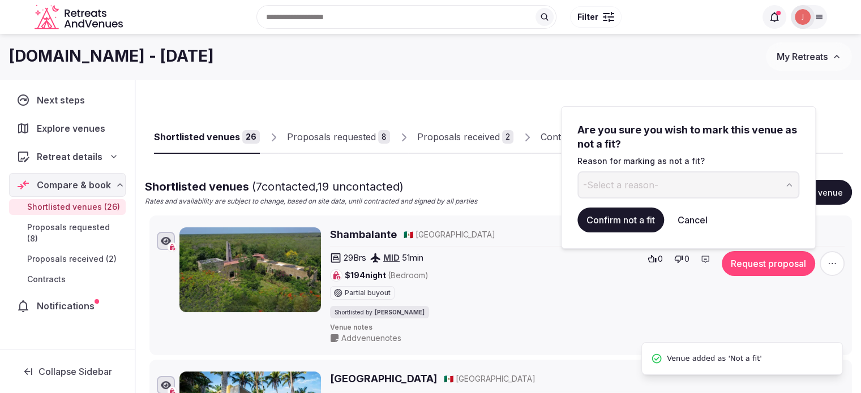
click at [655, 192] on button "-Select a reason-" at bounding box center [689, 185] width 222 height 27
click at [624, 215] on button "Confirm not a fit" at bounding box center [621, 220] width 87 height 25
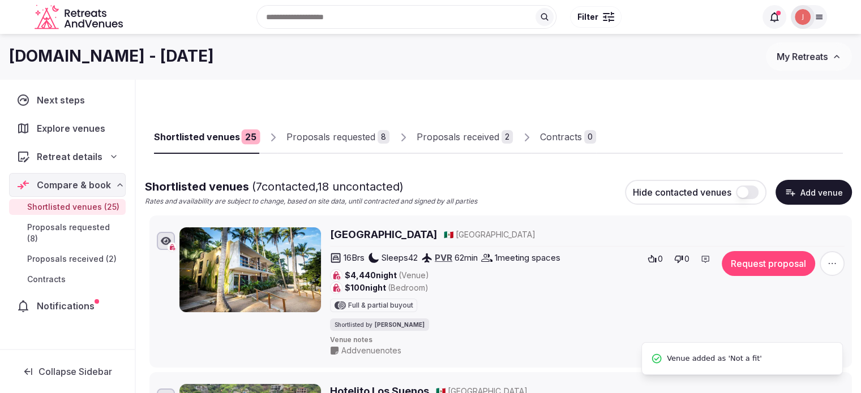
click at [833, 259] on icon "button" at bounding box center [832, 263] width 11 height 11
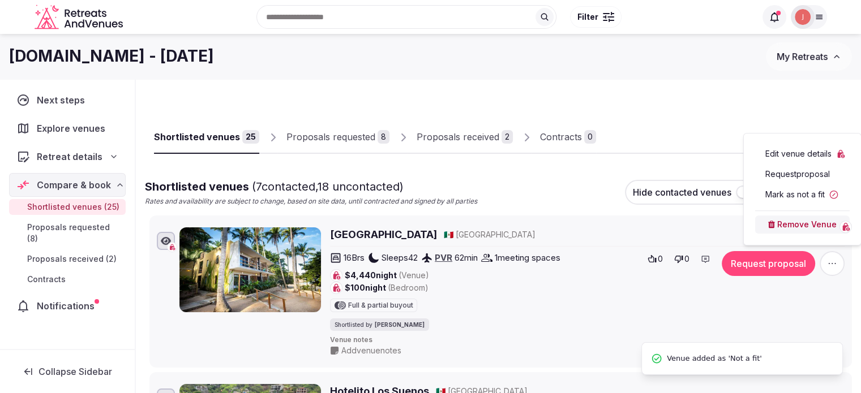
click at [806, 194] on button "Mark as not a fit" at bounding box center [802, 195] width 95 height 18
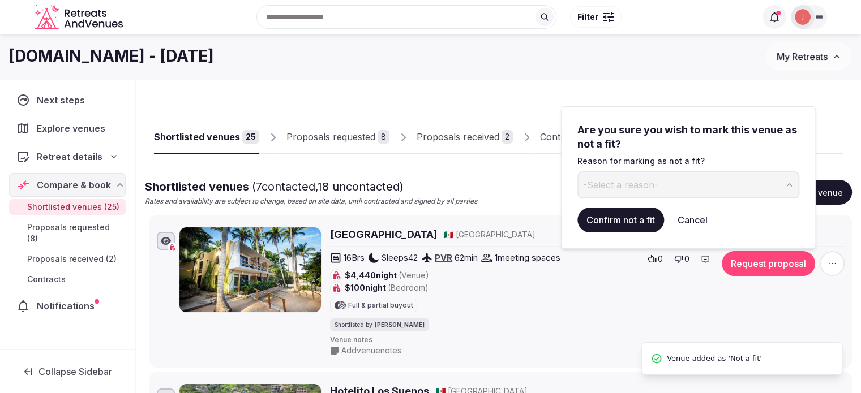
click at [610, 185] on span "-Select a reason-" at bounding box center [620, 185] width 75 height 12
click at [647, 221] on button "Confirm not a fit" at bounding box center [621, 220] width 87 height 25
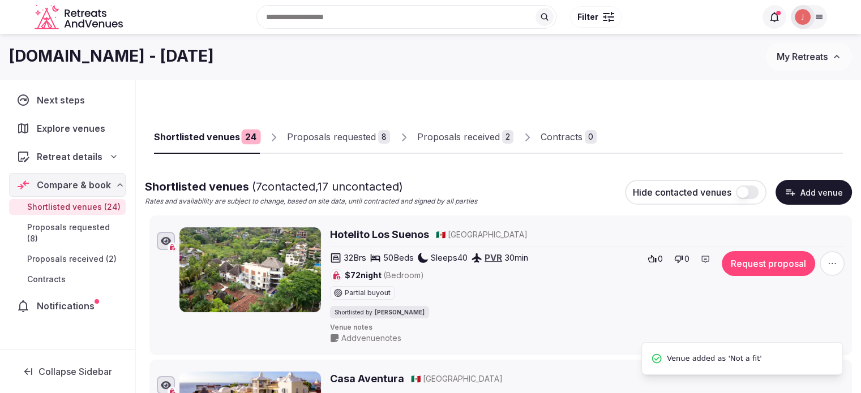
click at [833, 271] on span "button" at bounding box center [832, 263] width 25 height 25
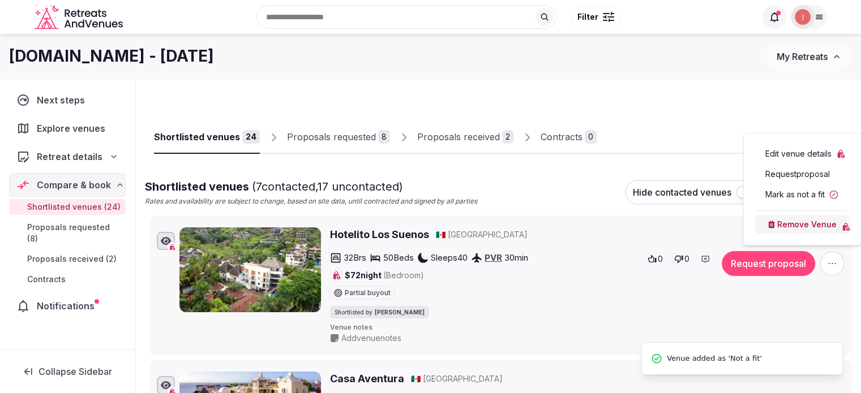
click at [793, 199] on button "Mark as not a fit" at bounding box center [802, 195] width 95 height 18
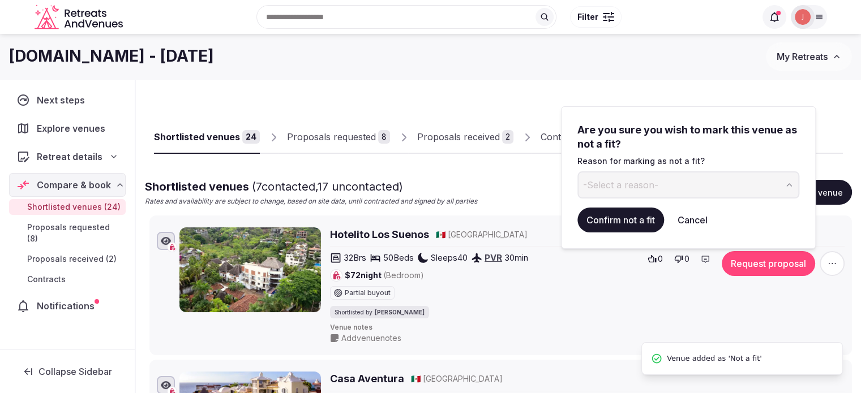
click at [604, 190] on span "-Select a reason-" at bounding box center [620, 185] width 75 height 12
click at [627, 221] on button "Confirm not a fit" at bounding box center [621, 220] width 87 height 25
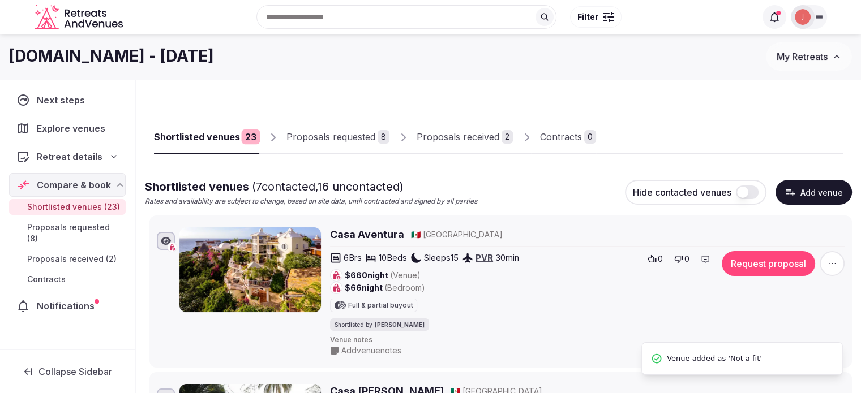
click at [849, 271] on li "Casa Aventura 🇲🇽 Mexico 6 Brs 10 Beds Sleeps 15 PVR 30 min $660 night (Venue) $…" at bounding box center [500, 292] width 703 height 153
click at [846, 271] on div "Casa Aventura 🇲🇽 Mexico 6 Brs 10 Beds Sleeps 15 PVR 30 min $660 night (Venue) $…" at bounding box center [501, 292] width 692 height 134
click at [839, 270] on span "button" at bounding box center [832, 263] width 25 height 25
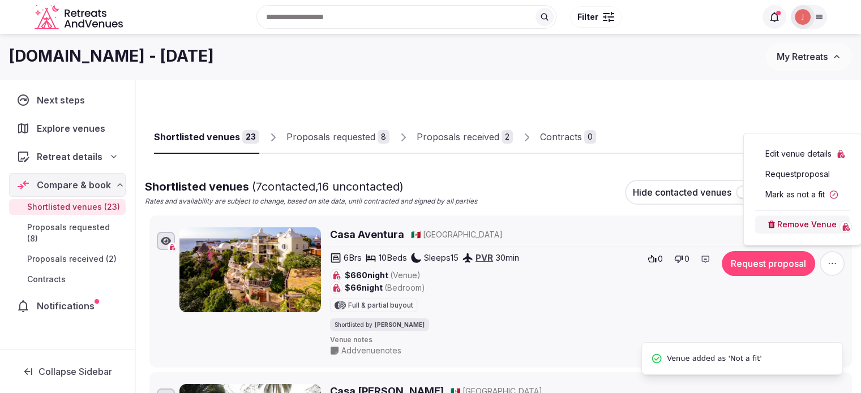
click at [809, 192] on button "Mark as not a fit" at bounding box center [802, 195] width 95 height 18
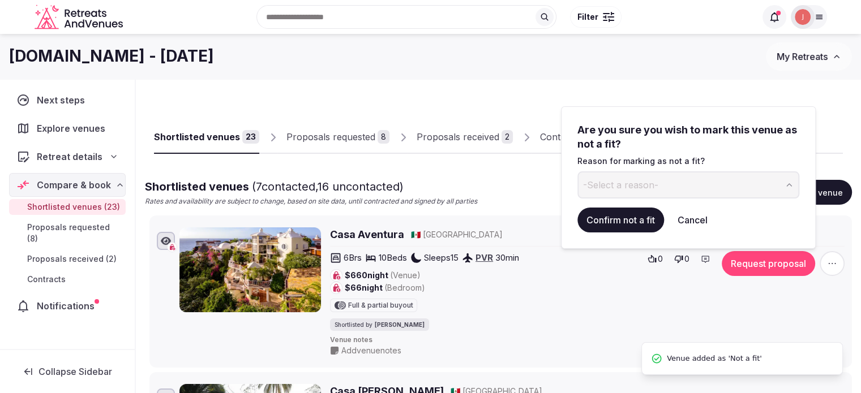
click at [704, 196] on button "-Select a reason-" at bounding box center [689, 185] width 222 height 27
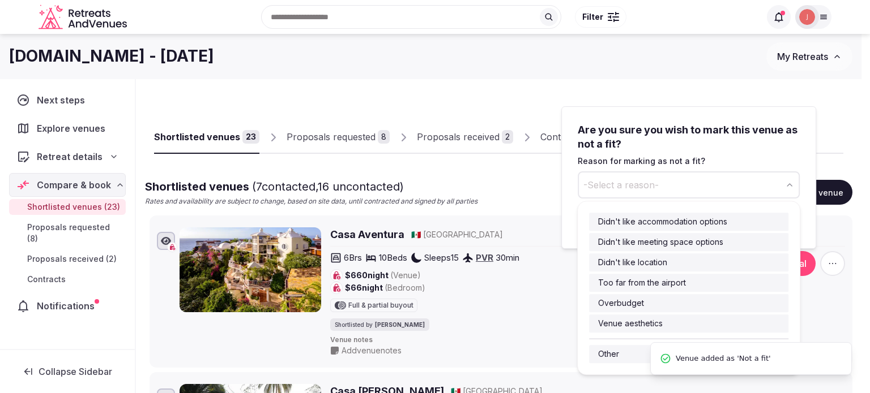
click at [656, 196] on button "-Select a reason-" at bounding box center [689, 185] width 222 height 27
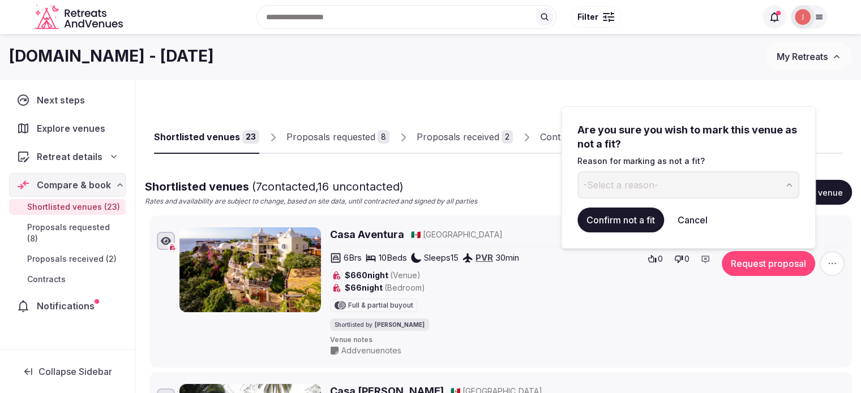
click at [656, 196] on button "-Select a reason-" at bounding box center [689, 185] width 222 height 27
click at [618, 208] on button "Confirm not a fit" at bounding box center [621, 220] width 87 height 25
click at [609, 219] on button "Confirm not a fit" at bounding box center [621, 220] width 87 height 25
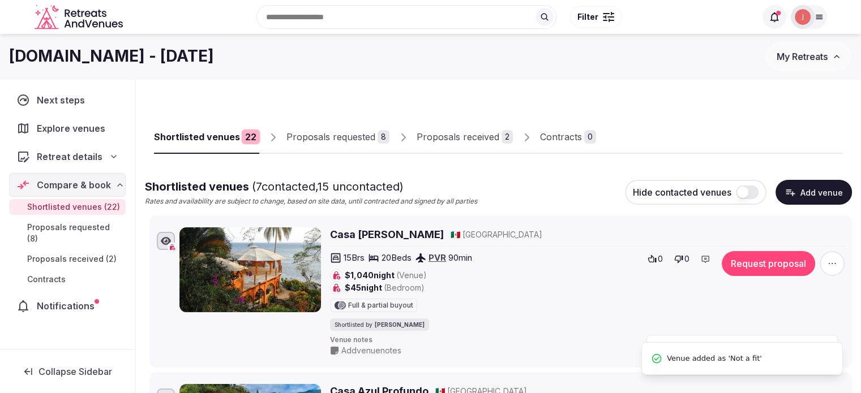
click at [842, 264] on span "button" at bounding box center [832, 263] width 25 height 25
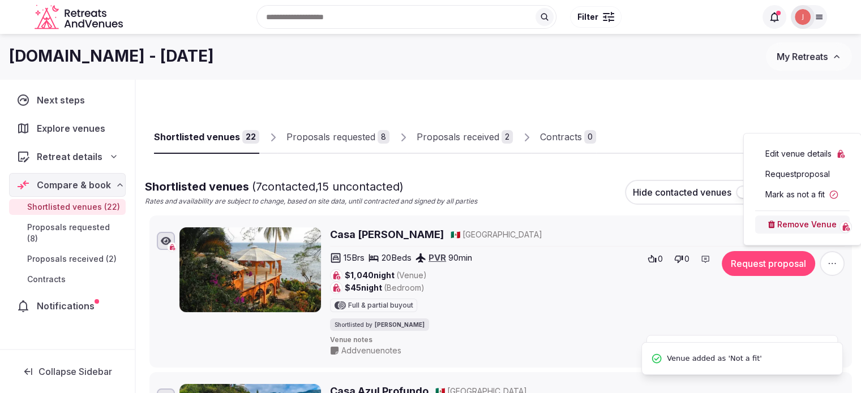
click at [776, 203] on button "Mark as not a fit" at bounding box center [802, 195] width 95 height 18
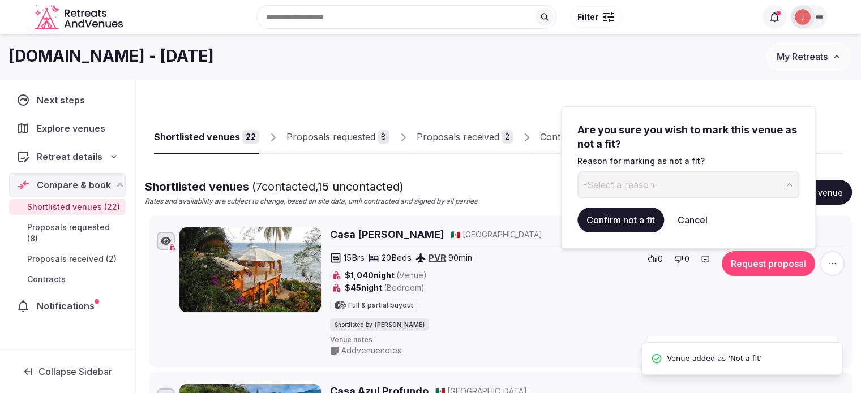
click at [630, 191] on button "-Select a reason-" at bounding box center [689, 185] width 222 height 27
click at [621, 216] on button "Confirm not a fit" at bounding box center [621, 220] width 87 height 25
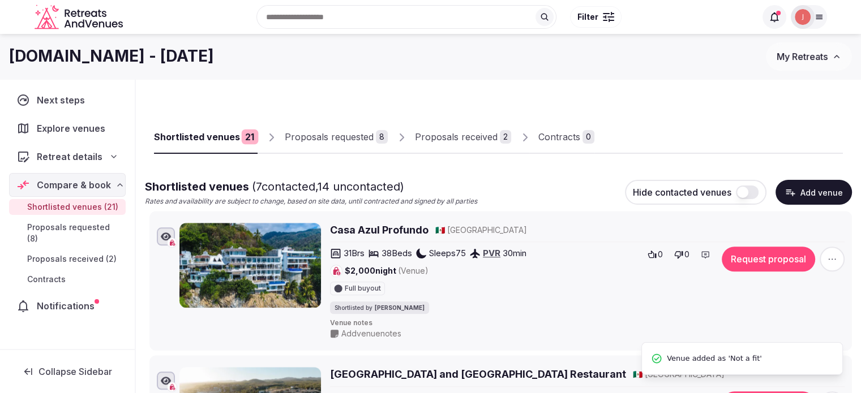
click at [825, 261] on span "button" at bounding box center [832, 259] width 25 height 25
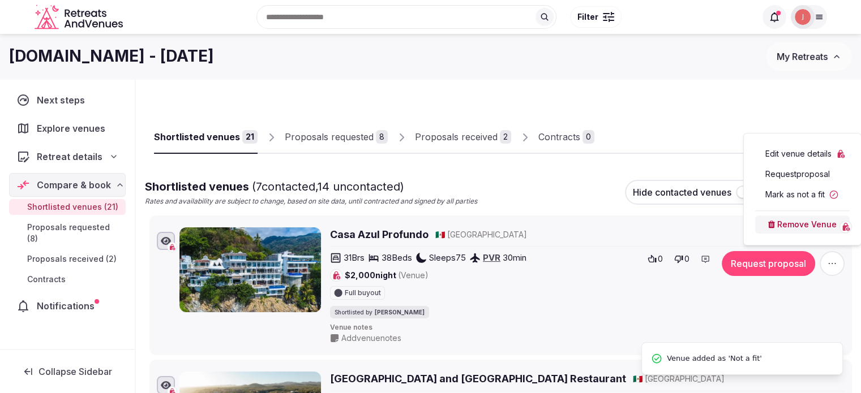
click at [781, 199] on button "Mark as not a fit" at bounding box center [802, 195] width 95 height 18
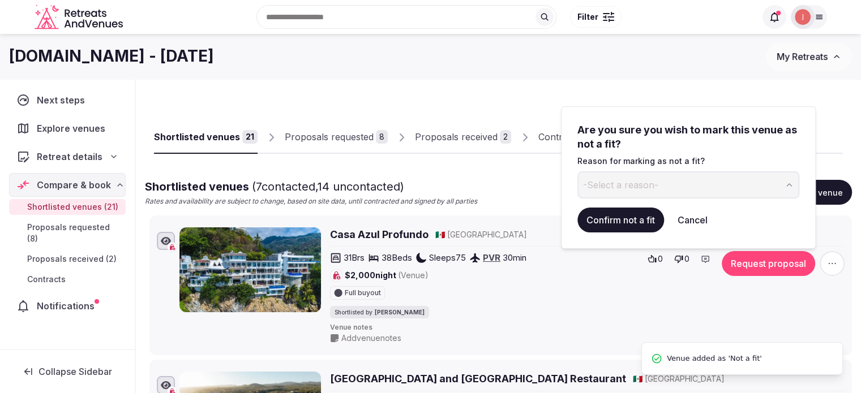
click at [641, 189] on span "-Select a reason-" at bounding box center [620, 185] width 75 height 12
click at [619, 229] on button "Confirm not a fit" at bounding box center [621, 220] width 87 height 25
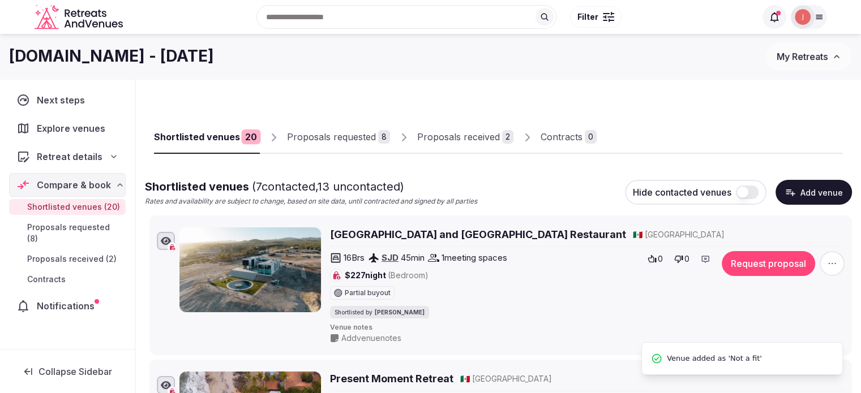
click at [835, 259] on icon "button" at bounding box center [832, 263] width 11 height 11
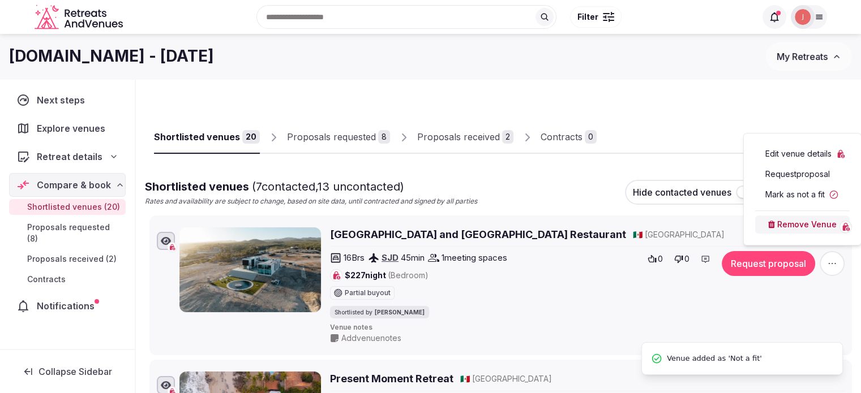
click at [801, 200] on button "Mark as not a fit" at bounding box center [802, 195] width 95 height 18
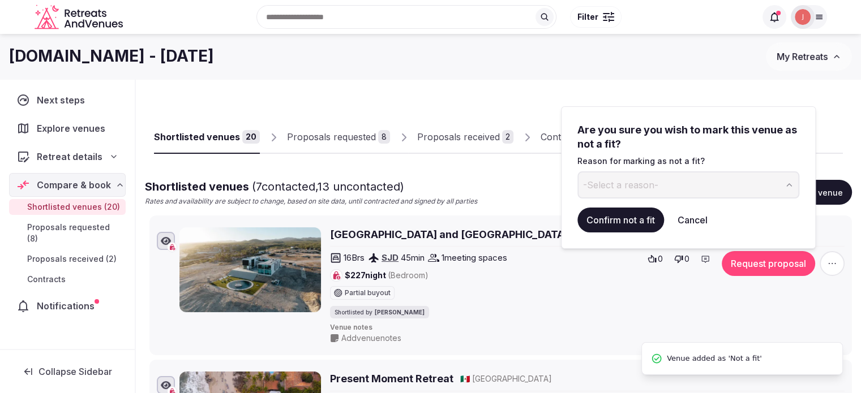
click at [604, 199] on div "Are you sure you wish to mark this venue as not a fit? Reason for marking as no…" at bounding box center [689, 178] width 222 height 110
click at [611, 190] on span "-Select a reason-" at bounding box center [620, 185] width 75 height 12
click at [614, 201] on div "Are you sure you wish to mark this venue as not a fit? Reason for marking as no…" at bounding box center [689, 178] width 222 height 110
click at [614, 215] on button "Confirm not a fit" at bounding box center [621, 220] width 87 height 25
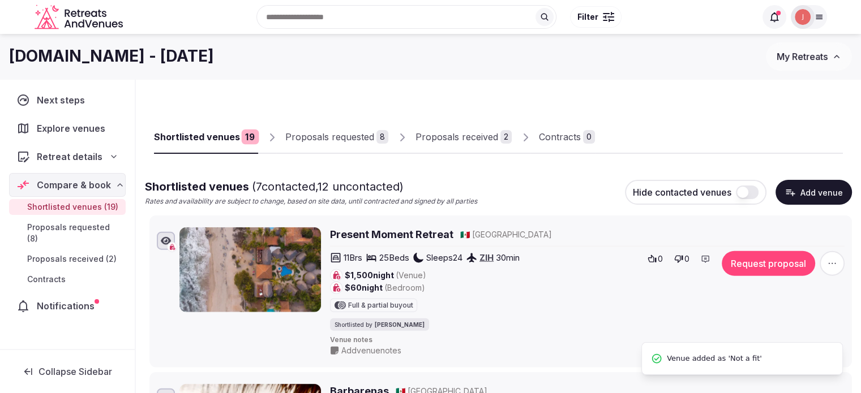
click at [825, 259] on span "button" at bounding box center [832, 263] width 25 height 25
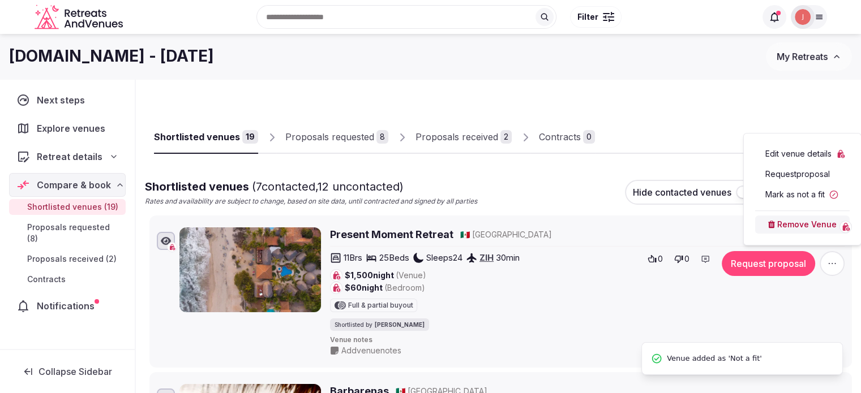
click at [783, 190] on button "Mark as not a fit" at bounding box center [802, 195] width 95 height 18
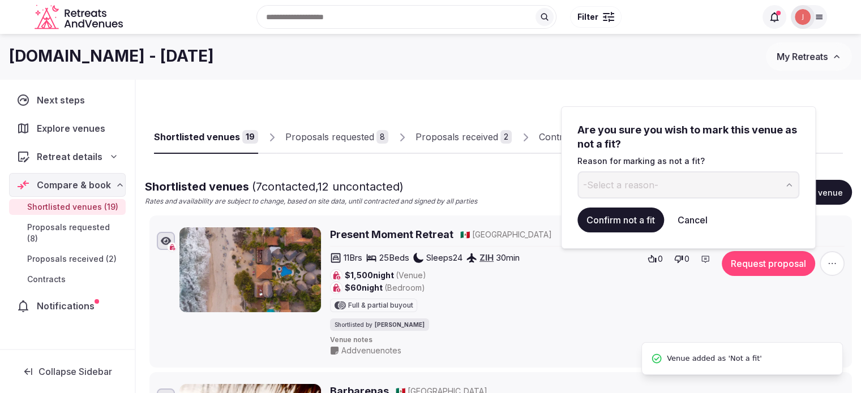
click at [656, 197] on button "-Select a reason-" at bounding box center [689, 185] width 222 height 27
click at [632, 228] on button "Confirm not a fit" at bounding box center [621, 220] width 87 height 25
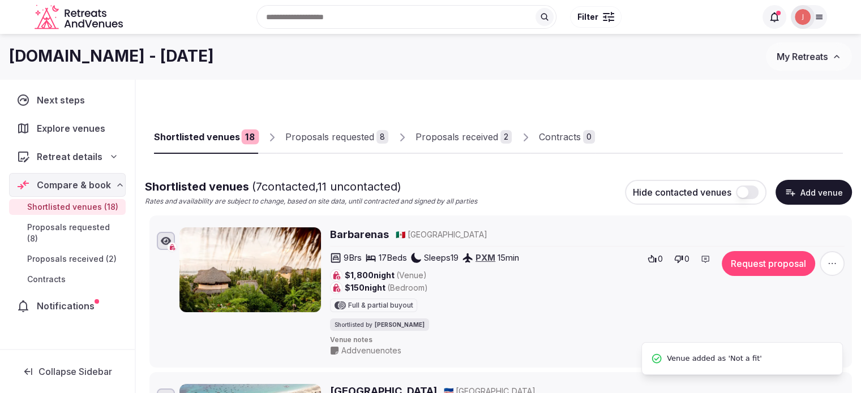
click at [832, 259] on icon "button" at bounding box center [832, 263] width 11 height 11
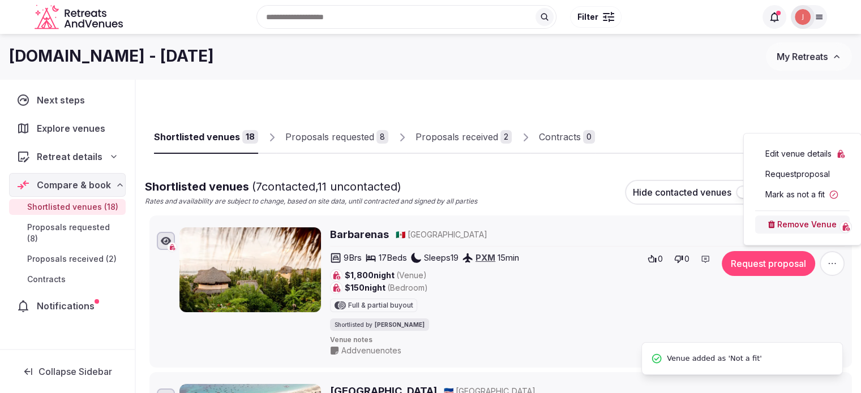
click at [796, 203] on button "Mark as not a fit" at bounding box center [802, 195] width 95 height 18
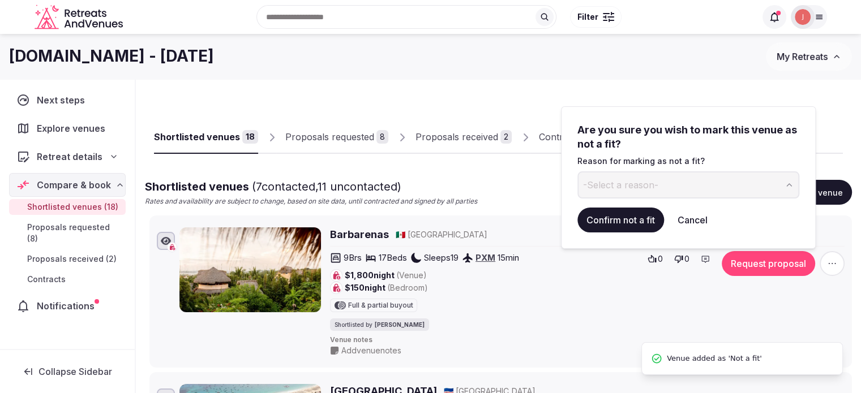
click at [652, 190] on span "-Select a reason-" at bounding box center [620, 185] width 75 height 12
click at [618, 202] on div "Are you sure you wish to mark this venue as not a fit? Reason for marking as no…" at bounding box center [689, 178] width 222 height 110
click at [615, 212] on button "Confirm not a fit" at bounding box center [621, 220] width 87 height 25
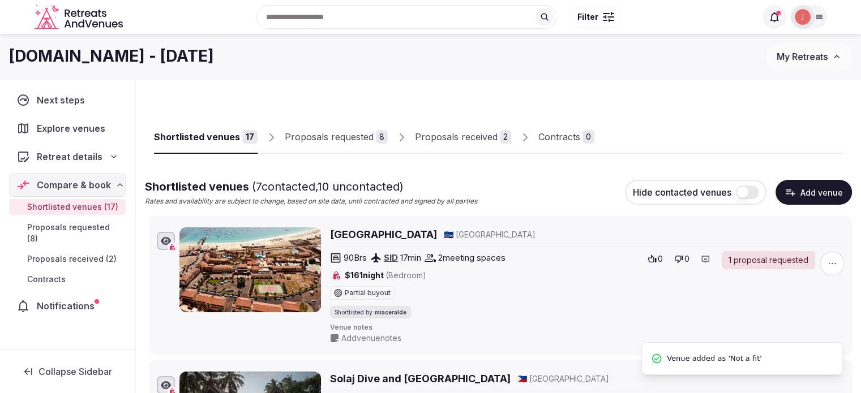
click at [832, 264] on icon "button" at bounding box center [832, 263] width 11 height 11
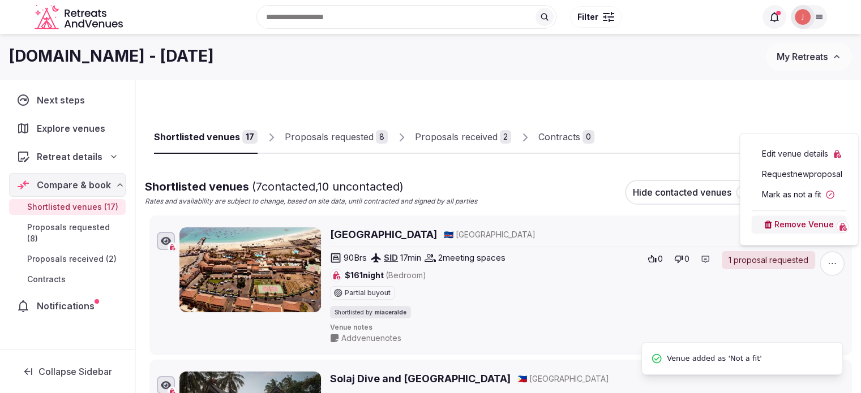
click at [790, 186] on button "Mark as not a fit" at bounding box center [798, 195] width 95 height 18
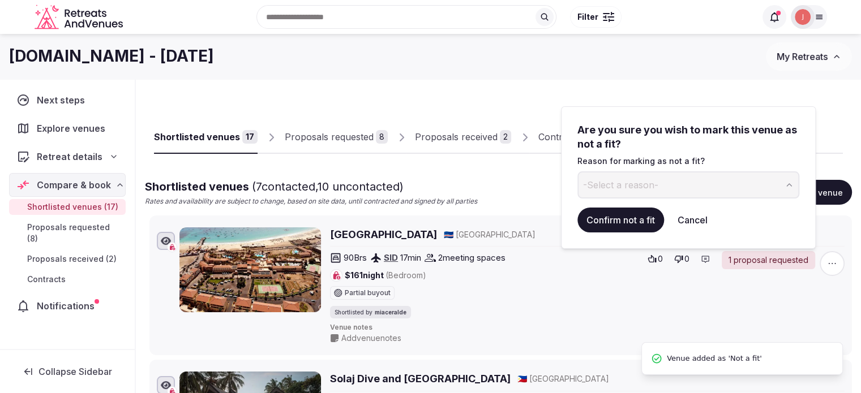
click at [644, 172] on button "-Select a reason-" at bounding box center [689, 185] width 222 height 27
click at [613, 212] on button "Confirm not a fit" at bounding box center [621, 220] width 87 height 25
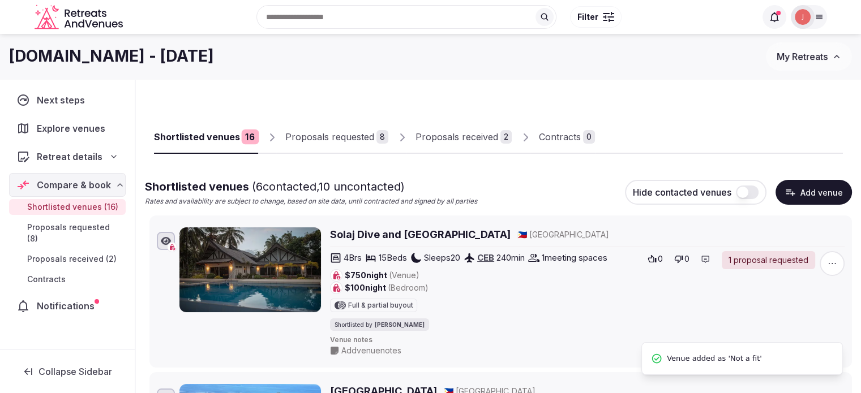
click at [836, 266] on icon "button" at bounding box center [832, 263] width 11 height 11
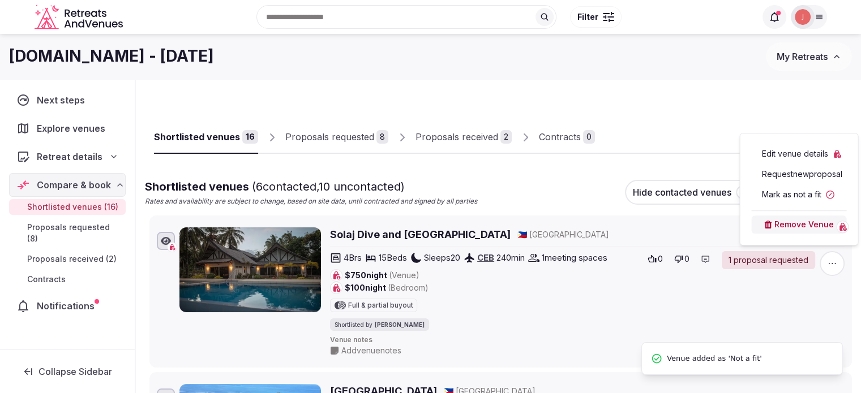
drag, startPoint x: 789, startPoint y: 206, endPoint x: 790, endPoint y: 199, distance: 6.5
click at [790, 199] on div "Edit venue details Request new proposal Mark as not a fit Remove Venue" at bounding box center [799, 189] width 100 height 93
click at [790, 199] on button "Mark as not a fit" at bounding box center [798, 195] width 95 height 18
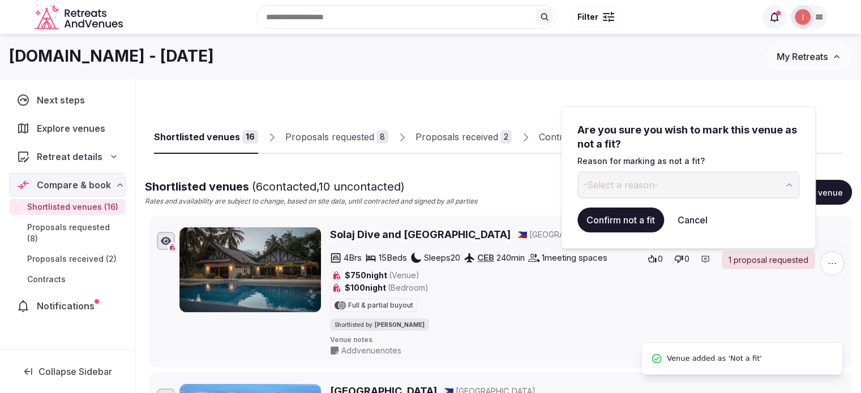
click at [605, 170] on div "Are you sure you wish to mark this venue as not a fit? Reason for marking as no…" at bounding box center [689, 161] width 222 height 76
click at [616, 200] on div "Are you sure you wish to mark this venue as not a fit? Reason for marking as no…" at bounding box center [689, 178] width 222 height 110
click at [621, 187] on span "-Select a reason-" at bounding box center [620, 185] width 75 height 12
click at [625, 219] on button "Confirm not a fit" at bounding box center [621, 220] width 87 height 25
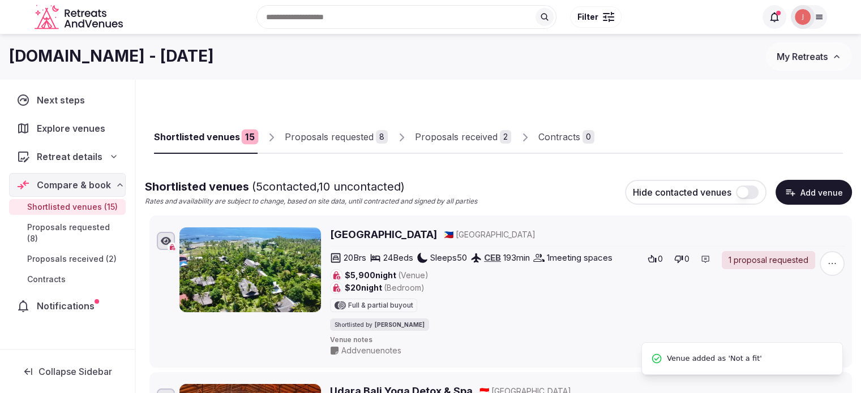
click at [829, 262] on icon "button" at bounding box center [832, 263] width 11 height 11
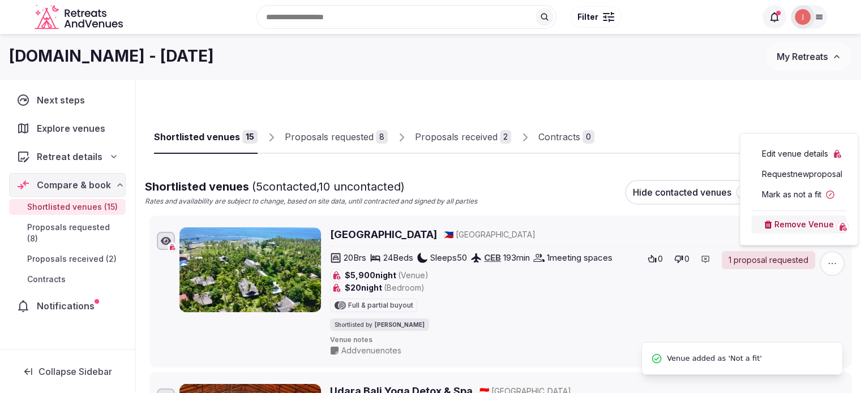
click at [785, 181] on div "Request new proposal" at bounding box center [798, 174] width 95 height 18
click at [768, 200] on button "Mark as not a fit" at bounding box center [798, 195] width 95 height 18
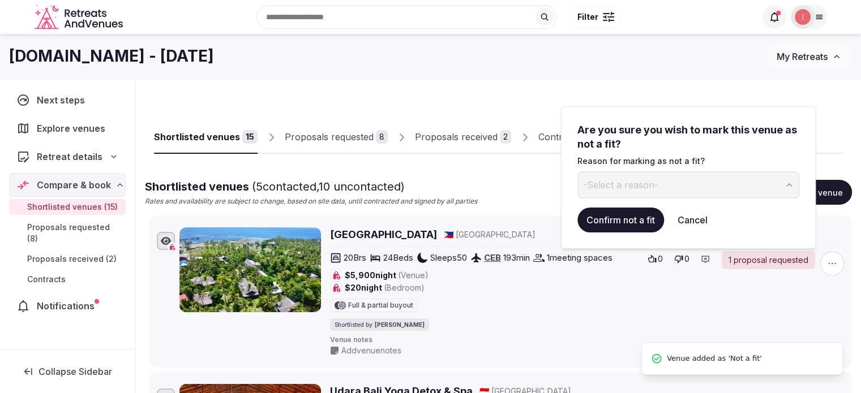
click at [677, 191] on button "-Select a reason-" at bounding box center [689, 185] width 222 height 27
click at [616, 211] on button "Confirm not a fit" at bounding box center [621, 220] width 87 height 25
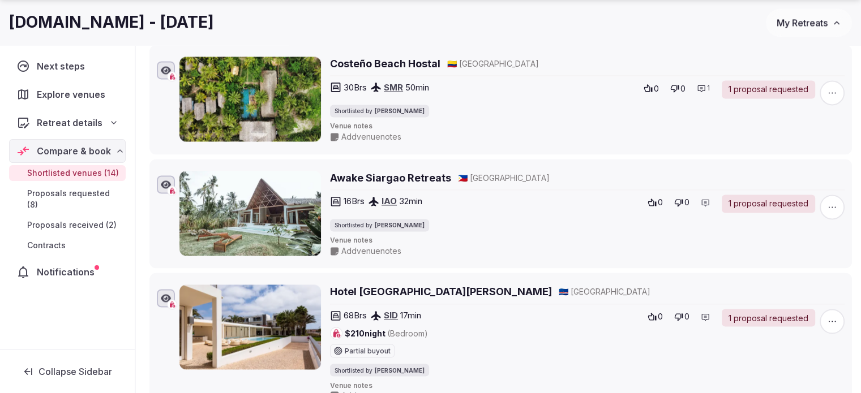
scroll to position [1868, 0]
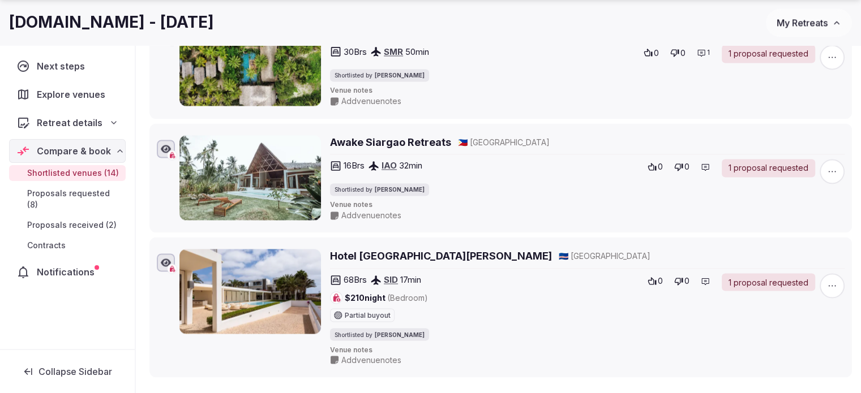
click at [825, 165] on span "button" at bounding box center [832, 171] width 25 height 25
click at [794, 100] on button "Mark as not a fit" at bounding box center [798, 96] width 95 height 18
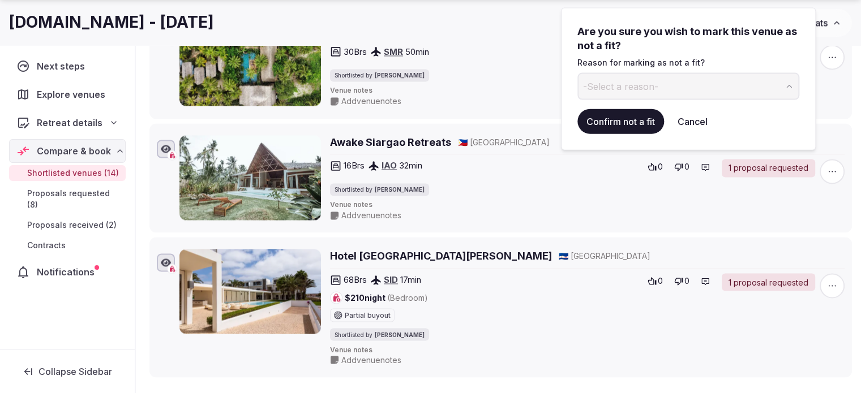
click at [647, 91] on span "-Select a reason-" at bounding box center [620, 86] width 75 height 12
click at [622, 115] on button "Confirm not a fit" at bounding box center [621, 121] width 87 height 25
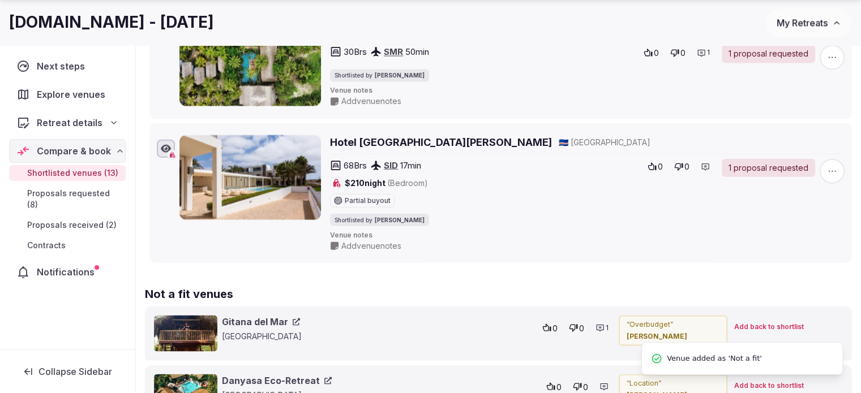
click at [836, 168] on icon "button" at bounding box center [832, 170] width 11 height 11
click at [792, 97] on button "Mark as not a fit" at bounding box center [798, 96] width 95 height 18
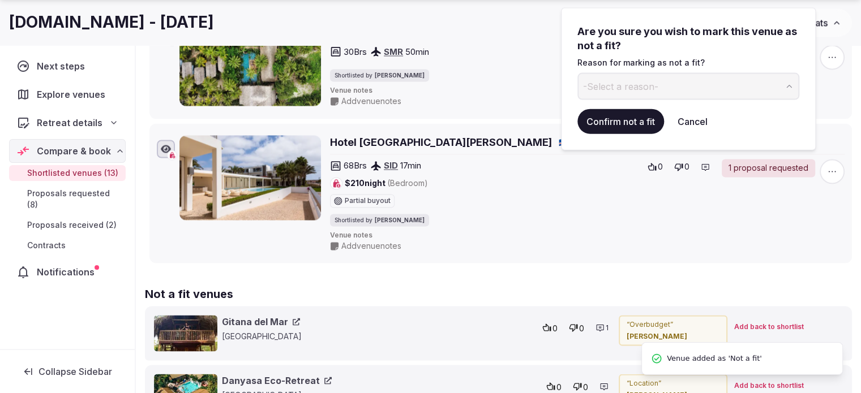
click at [609, 97] on button "-Select a reason-" at bounding box center [689, 86] width 222 height 27
click at [621, 127] on button "Confirm not a fit" at bounding box center [621, 121] width 87 height 25
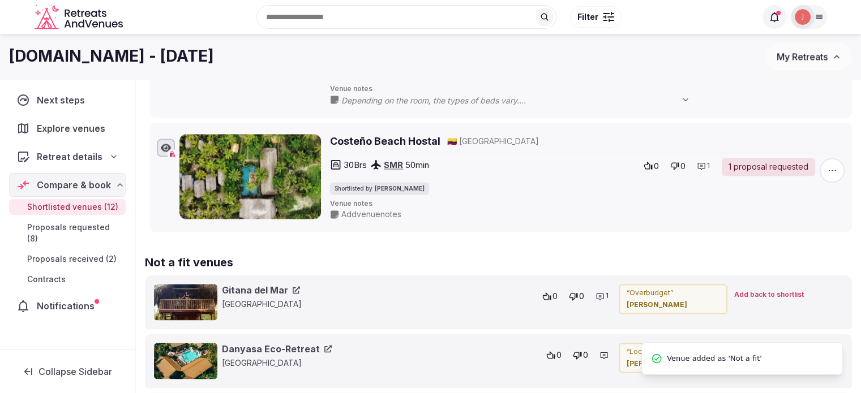
scroll to position [1755, 0]
click at [827, 167] on icon "button" at bounding box center [832, 170] width 11 height 11
click at [790, 99] on button "Mark as not a fit" at bounding box center [798, 95] width 95 height 18
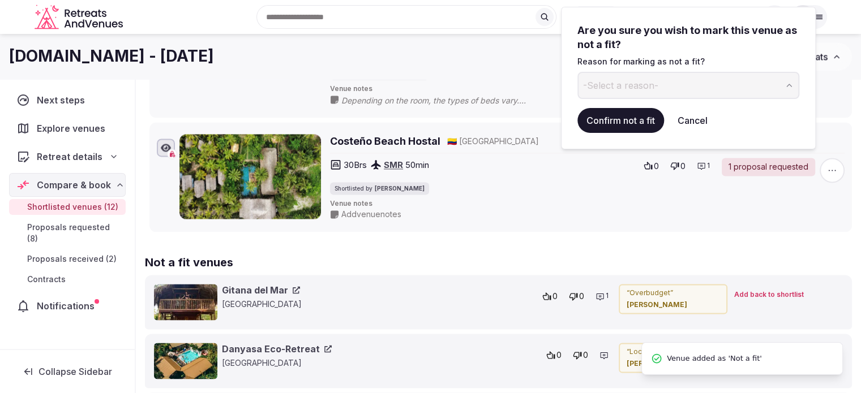
click at [628, 96] on button "-Select a reason-" at bounding box center [689, 85] width 222 height 27
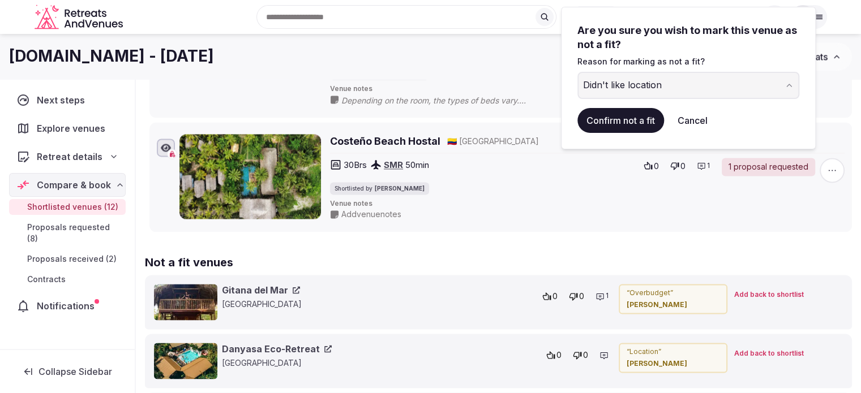
click at [624, 112] on button "Confirm not a fit" at bounding box center [621, 120] width 87 height 25
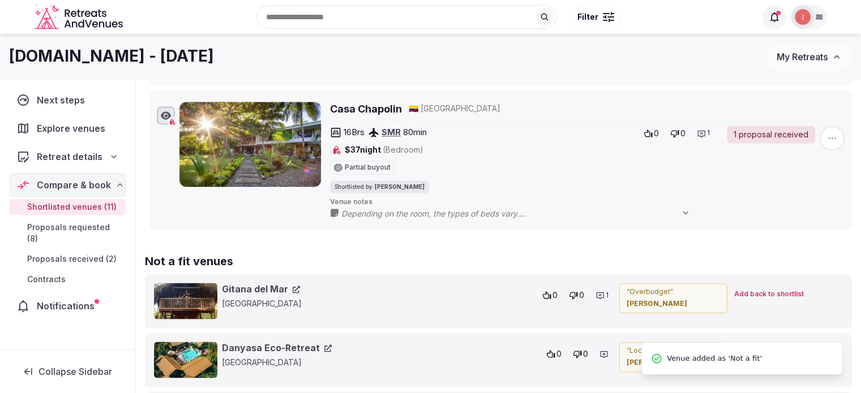
scroll to position [1585, 0]
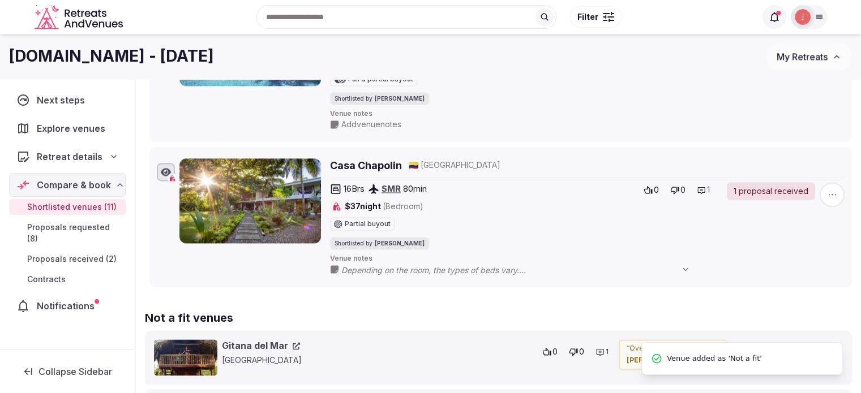
click at [848, 194] on li "Casa Chapolin 🇨🇴 Colombia 16 Brs SMR 80 min $37 night (Bedroom) Partial buyout …" at bounding box center [500, 218] width 703 height 142
click at [842, 193] on span "button" at bounding box center [832, 194] width 25 height 25
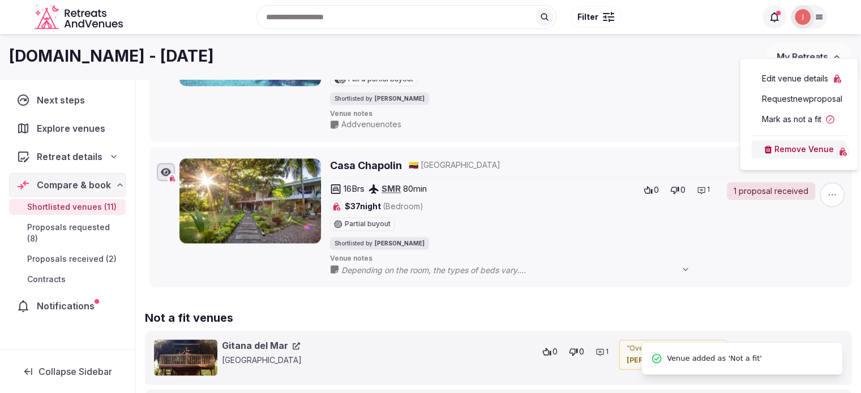
click at [780, 128] on button "Mark as not a fit" at bounding box center [798, 119] width 95 height 18
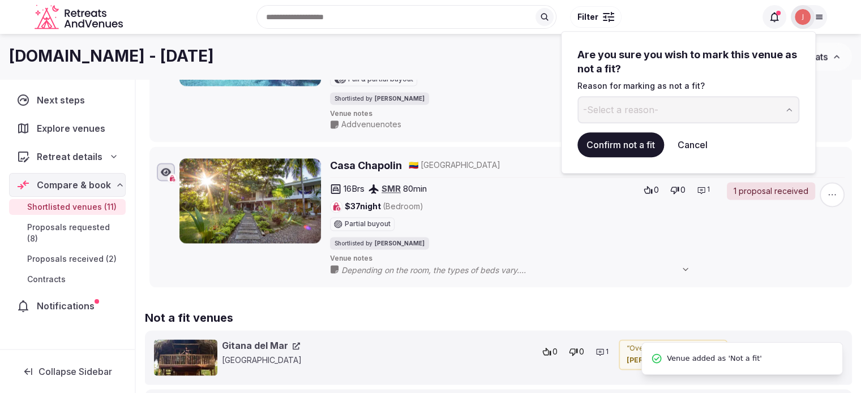
click at [641, 117] on button "-Select a reason-" at bounding box center [689, 109] width 222 height 27
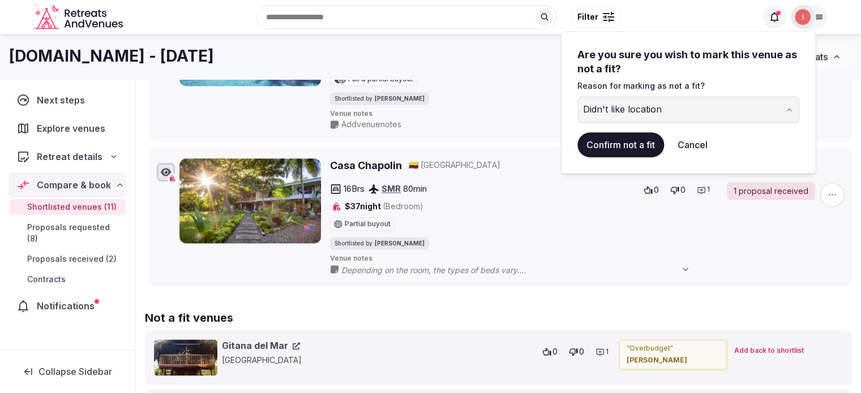
click at [623, 149] on button "Confirm not a fit" at bounding box center [621, 144] width 87 height 25
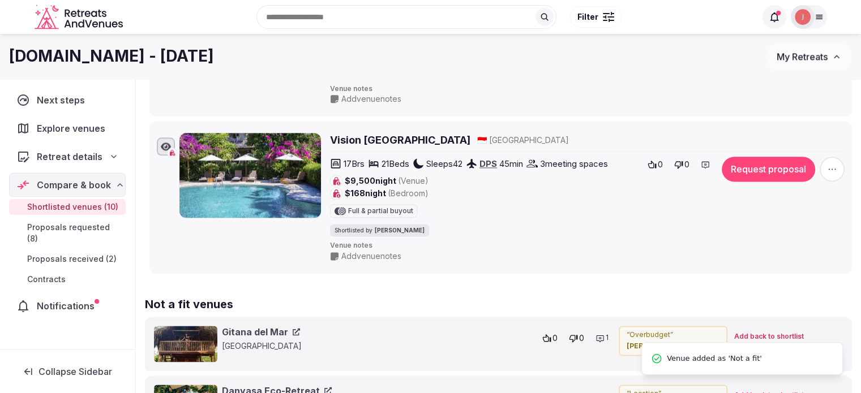
scroll to position [1302, 0]
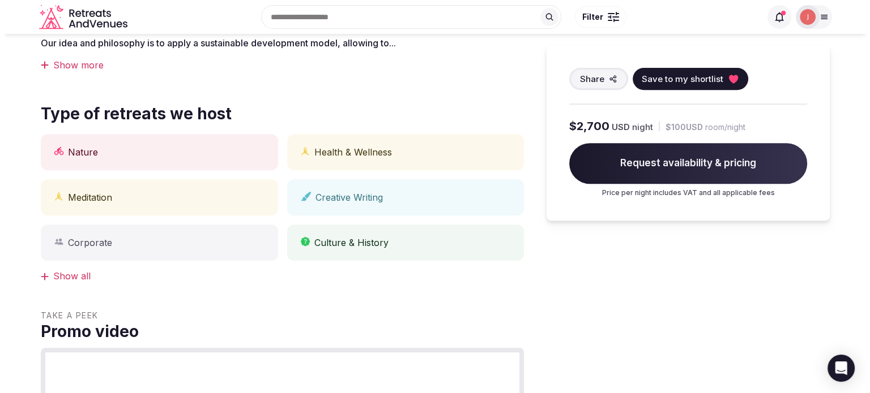
scroll to position [453, 0]
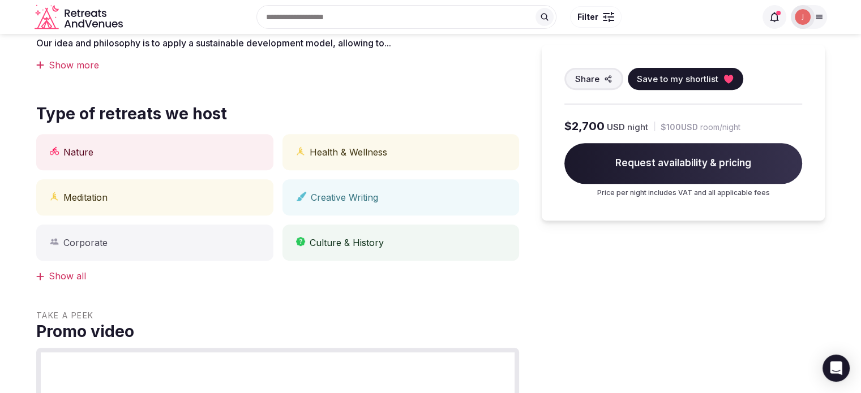
click at [687, 65] on div "Share Save to my shortlist $2,700 USD night | $100 USD room/night Request avail…" at bounding box center [683, 133] width 283 height 176
click at [684, 72] on button "Save to my shortlist" at bounding box center [686, 79] width 116 height 22
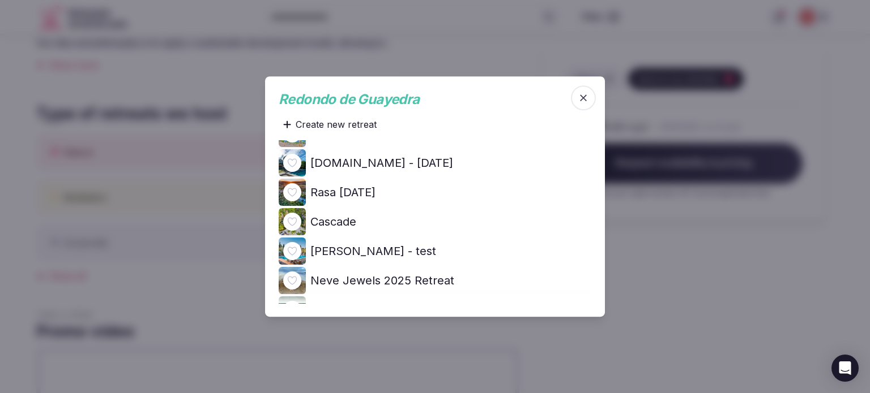
scroll to position [623, 0]
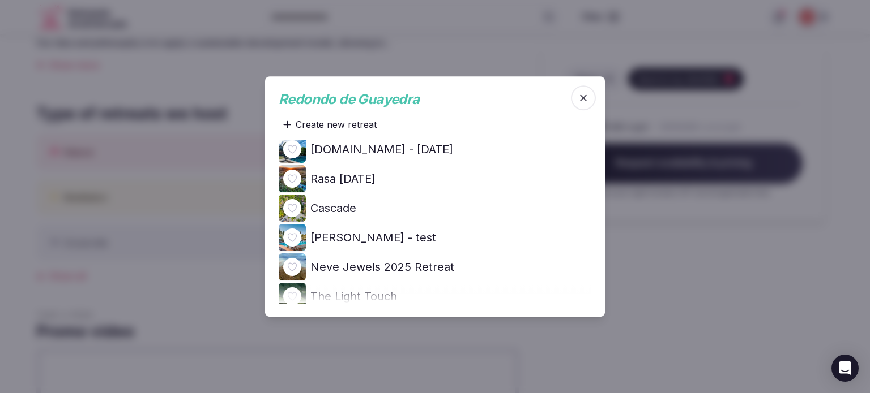
click at [0, 0] on icon at bounding box center [0, 0] width 0 height 0
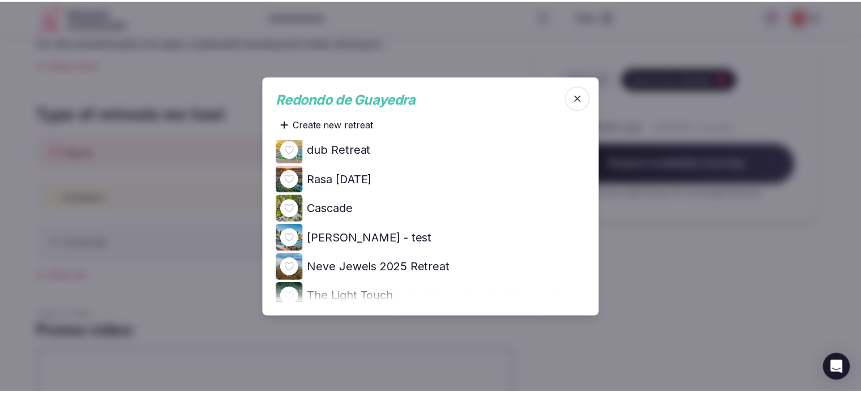
scroll to position [122, 0]
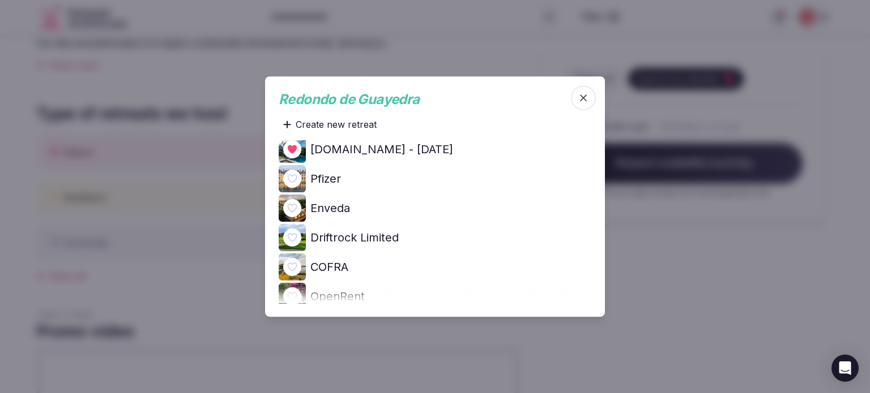
click at [628, 228] on div at bounding box center [435, 196] width 870 height 393
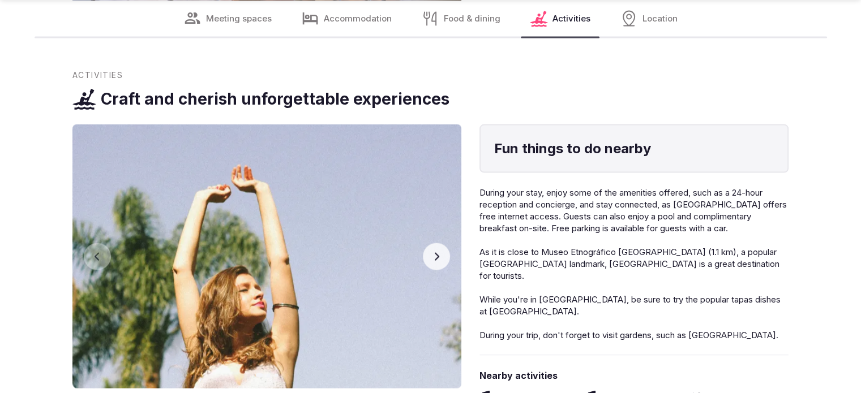
scroll to position [2378, 0]
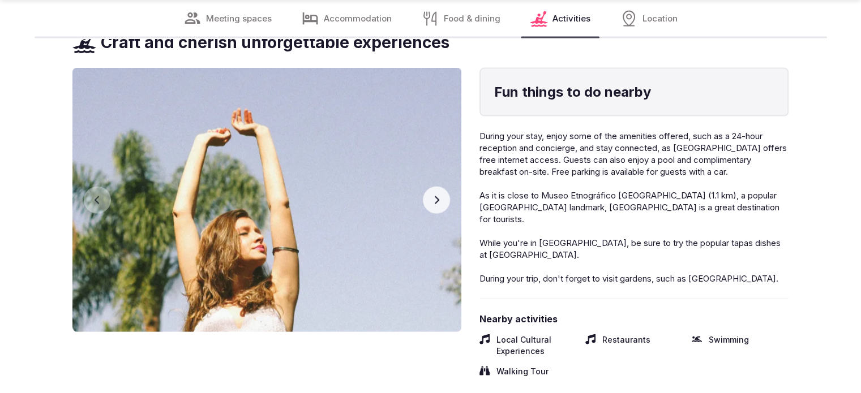
click at [440, 204] on icon "button" at bounding box center [436, 200] width 9 height 9
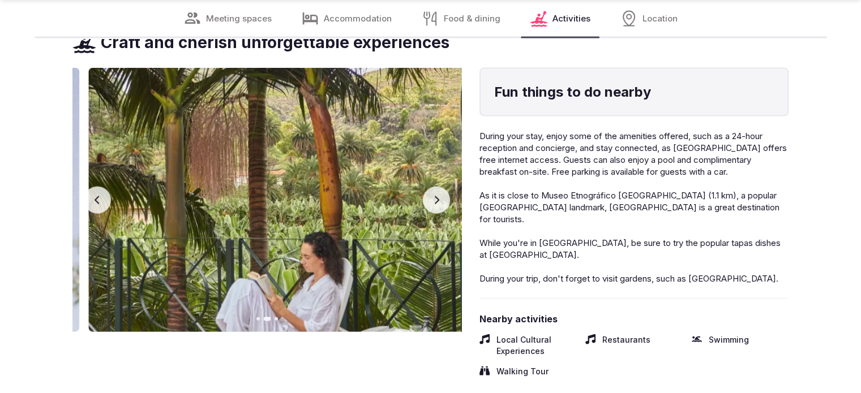
click at [440, 204] on icon "button" at bounding box center [436, 200] width 9 height 9
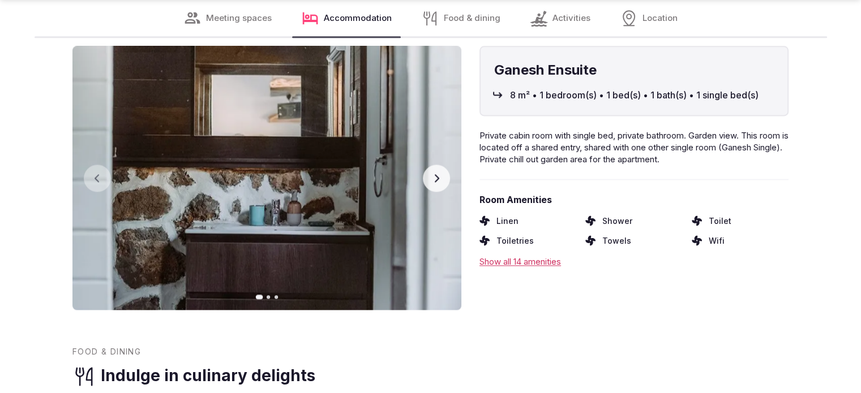
scroll to position [1529, 0]
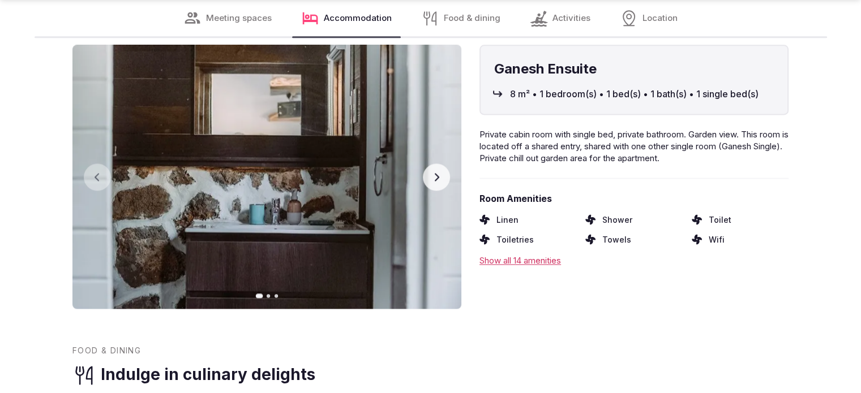
click at [439, 172] on button "Next slide" at bounding box center [436, 177] width 27 height 27
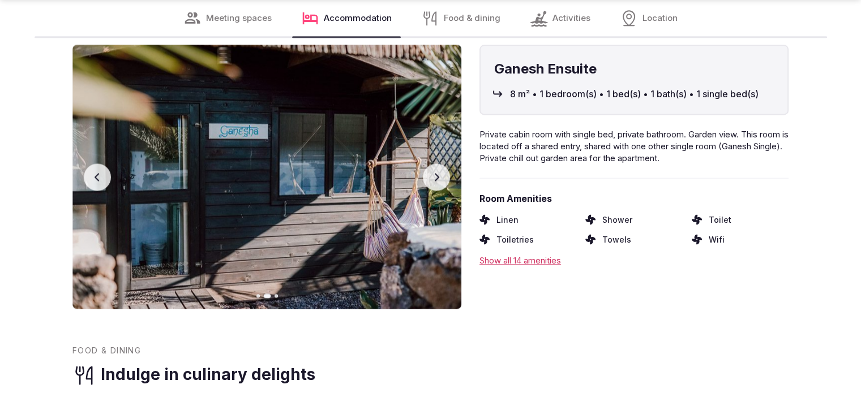
click at [444, 169] on button "Next slide" at bounding box center [436, 177] width 27 height 27
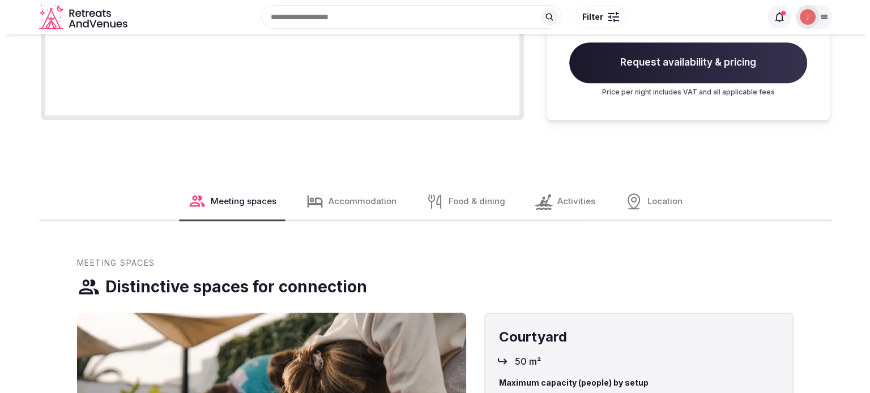
scroll to position [453, 0]
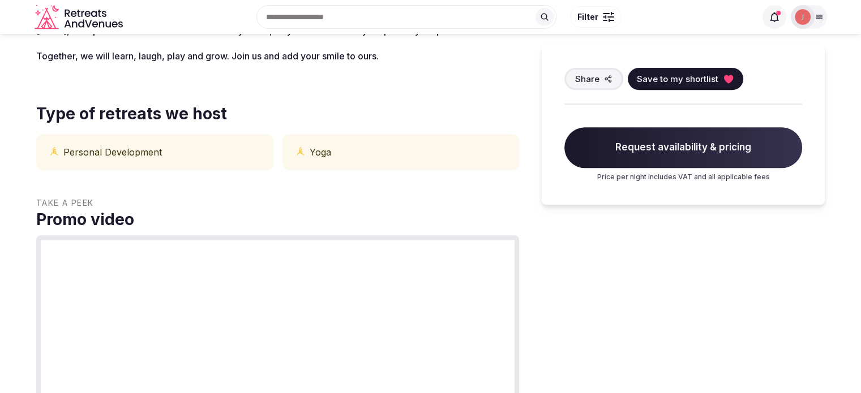
click at [694, 76] on span "Save to my shortlist" at bounding box center [678, 79] width 82 height 12
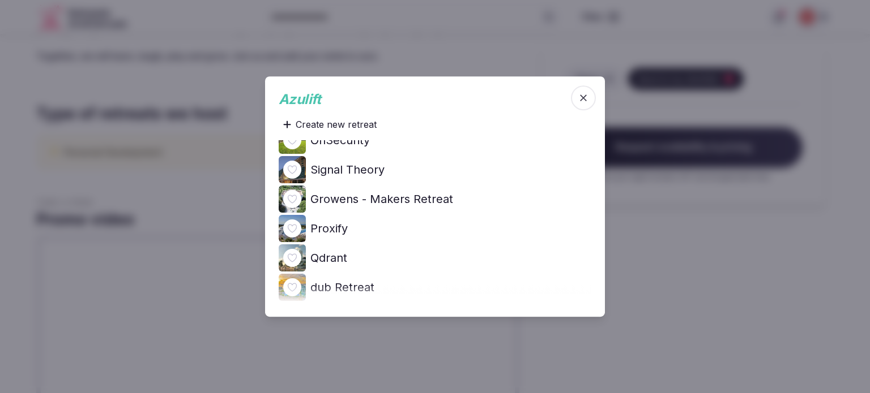
scroll to position [510, 0]
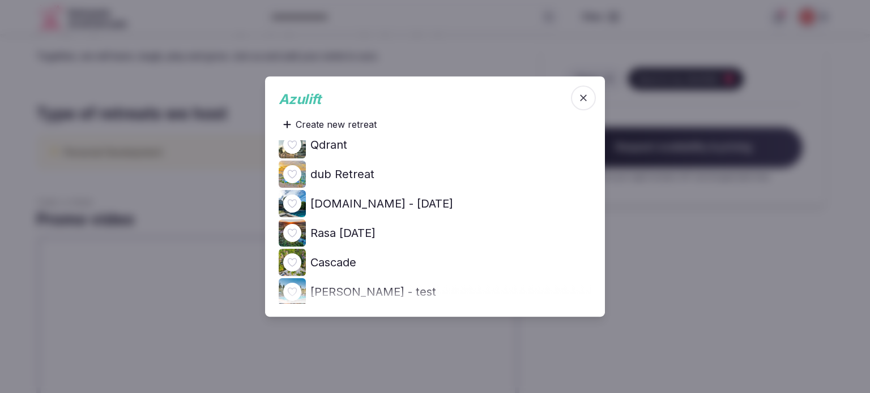
click at [0, 0] on icon at bounding box center [0, 0] width 0 height 0
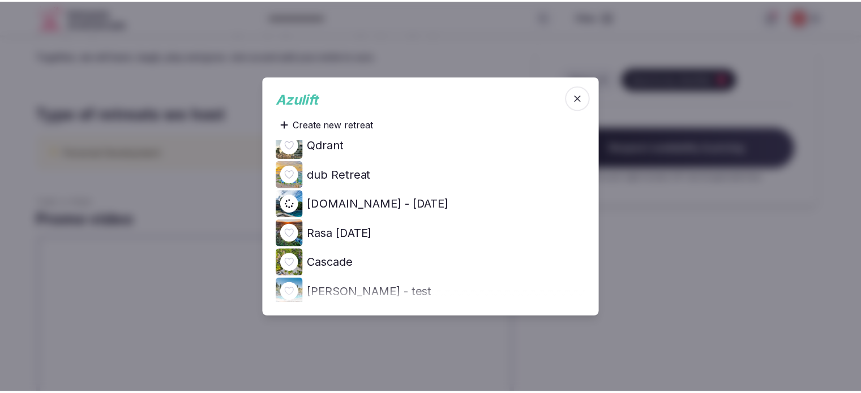
scroll to position [0, 0]
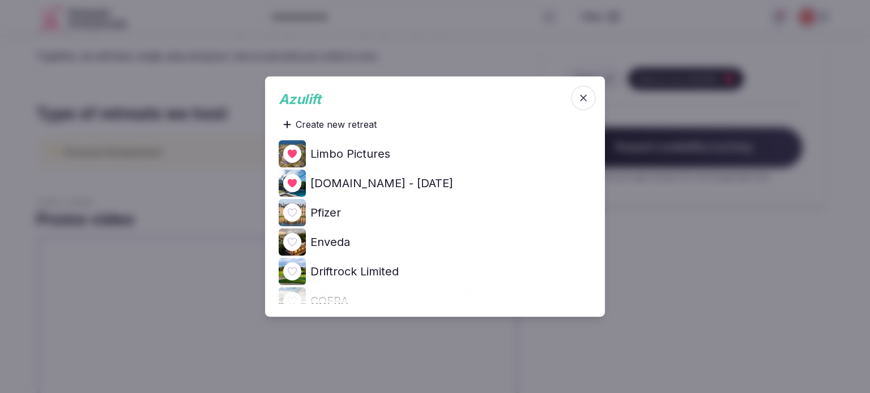
click at [673, 238] on div at bounding box center [435, 196] width 870 height 393
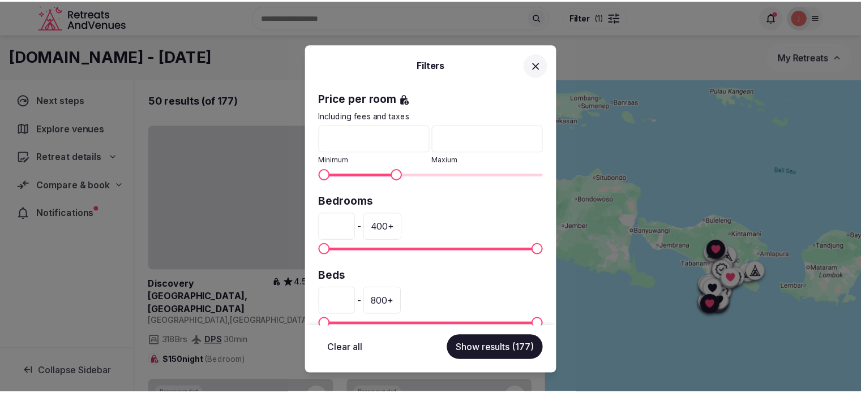
scroll to position [283, 0]
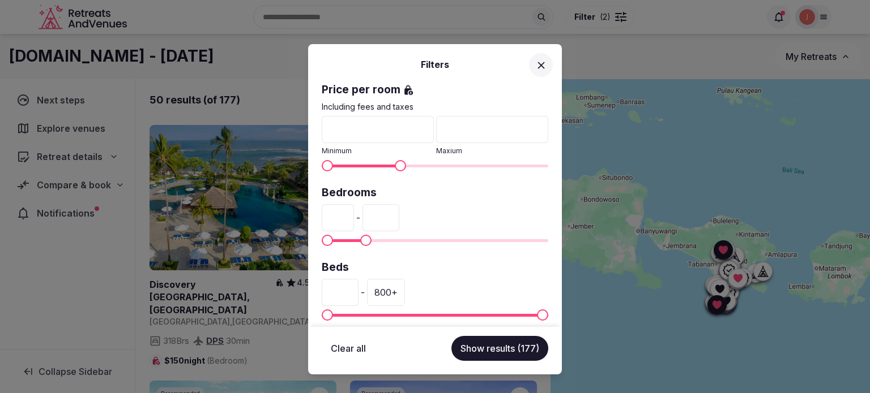
type input "**"
click at [361, 236] on span "Maximum" at bounding box center [365, 240] width 11 height 11
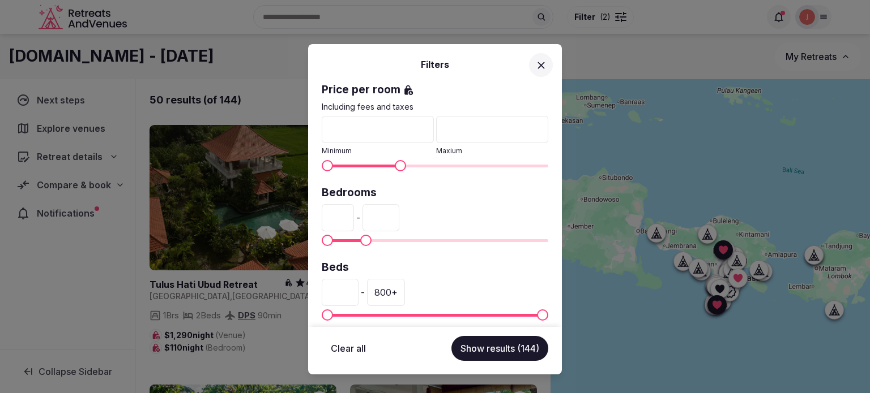
click at [495, 345] on button "Show results (144)" at bounding box center [499, 348] width 97 height 25
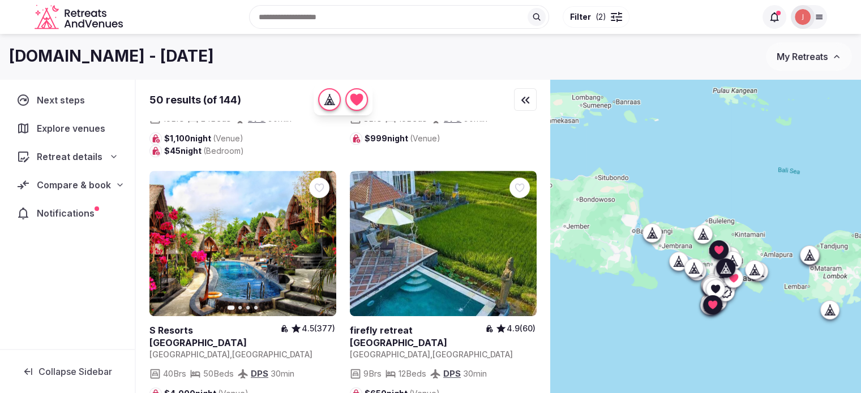
scroll to position [453, 0]
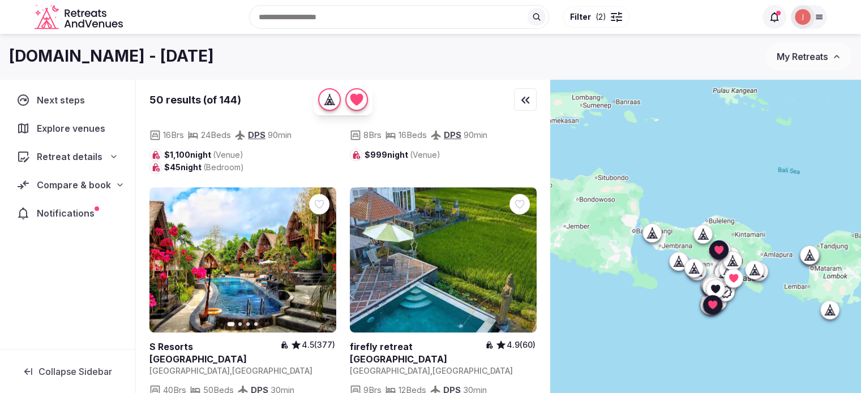
click at [315, 262] on button "Next slide" at bounding box center [320, 260] width 18 height 18
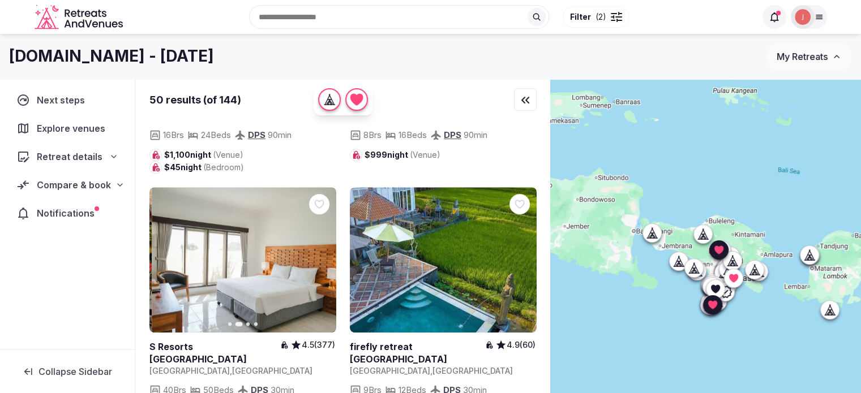
click at [318, 262] on icon "button" at bounding box center [320, 259] width 9 height 9
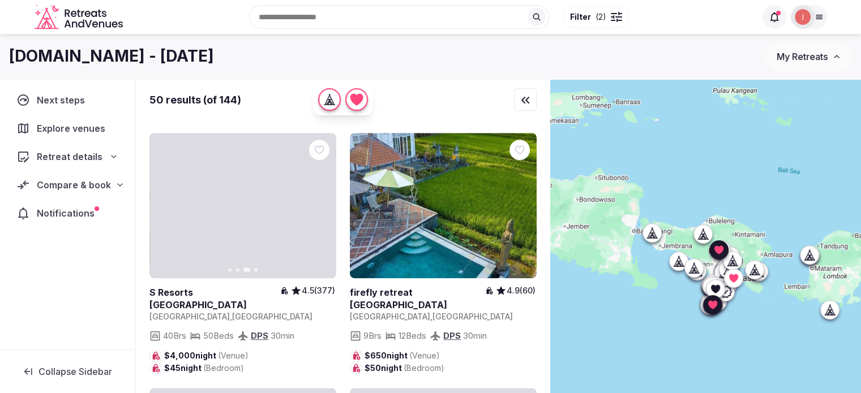
scroll to position [510, 0]
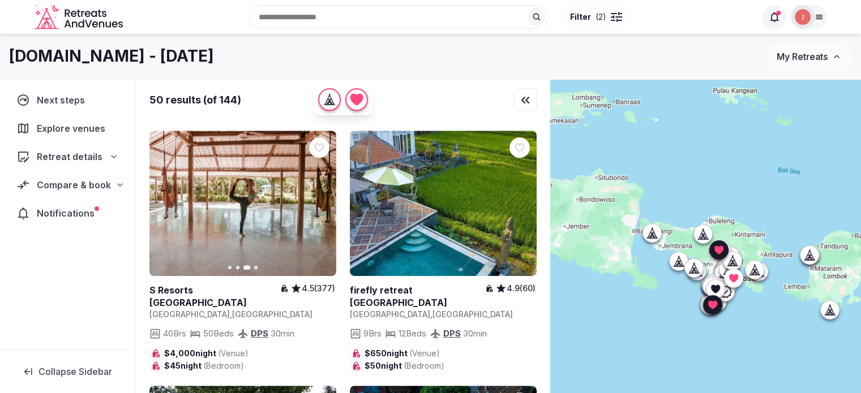
click at [320, 204] on icon "button" at bounding box center [321, 203] width 5 height 8
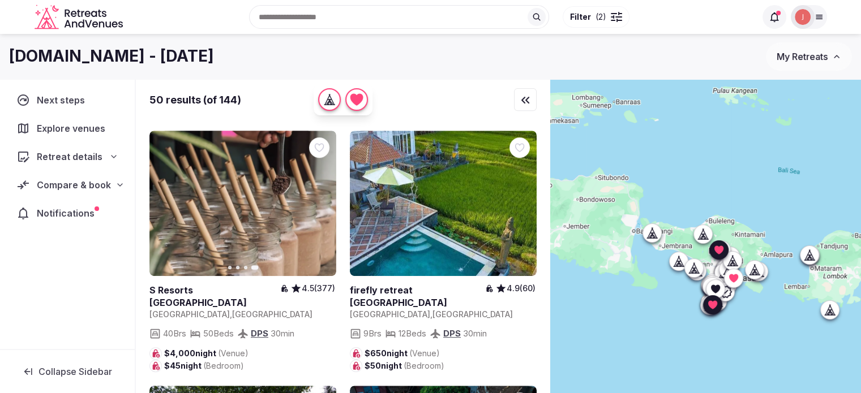
click at [0, 0] on icon at bounding box center [0, 0] width 0 height 0
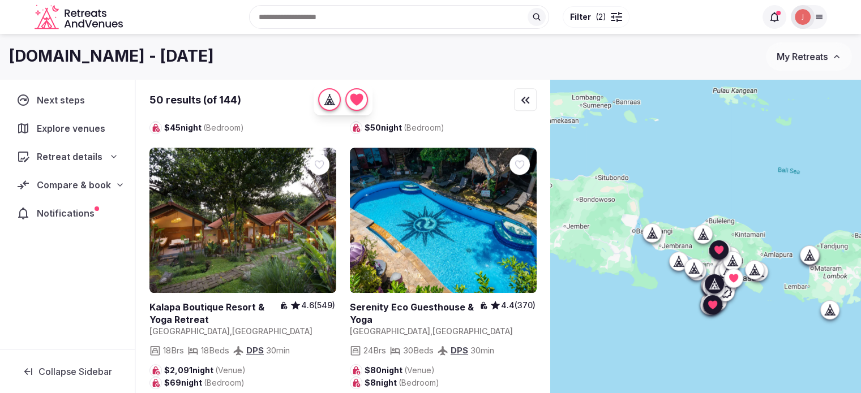
scroll to position [736, 0]
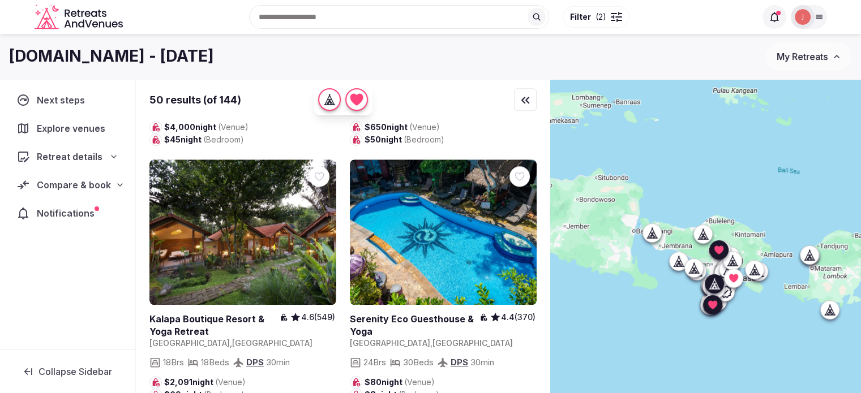
click at [0, 0] on icon at bounding box center [0, 0] width 0 height 0
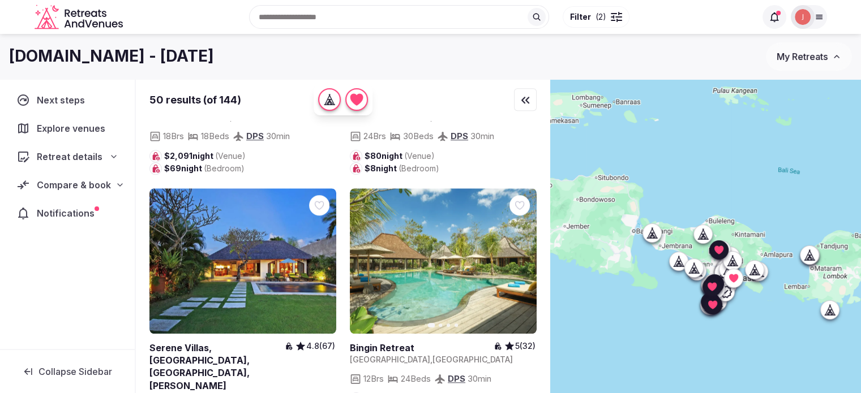
scroll to position [1019, 0]
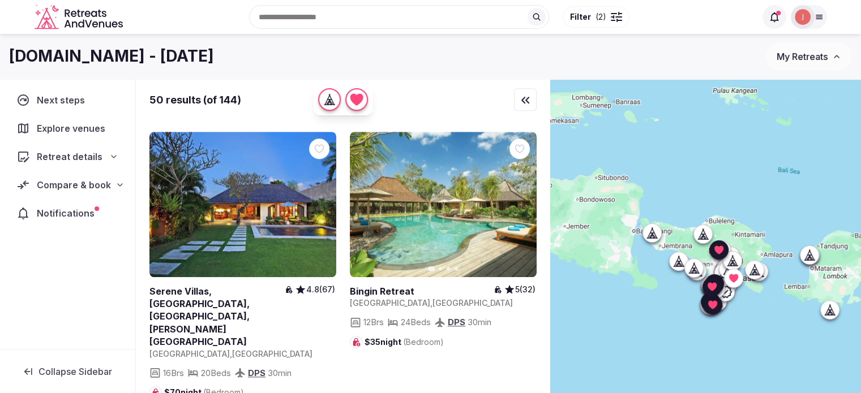
click at [523, 197] on button "Next slide" at bounding box center [521, 204] width 18 height 18
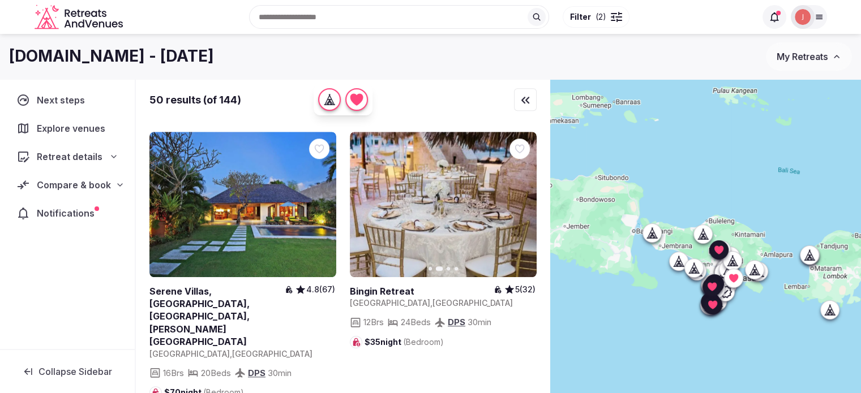
click at [523, 197] on button "Next slide" at bounding box center [521, 204] width 18 height 18
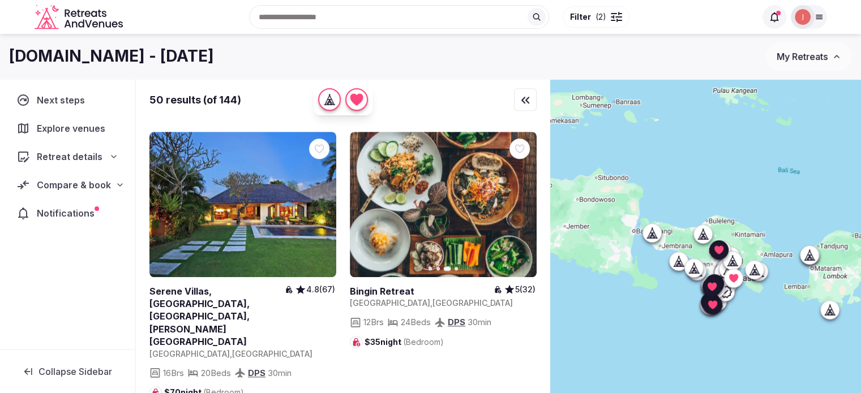
scroll to position [1246, 0]
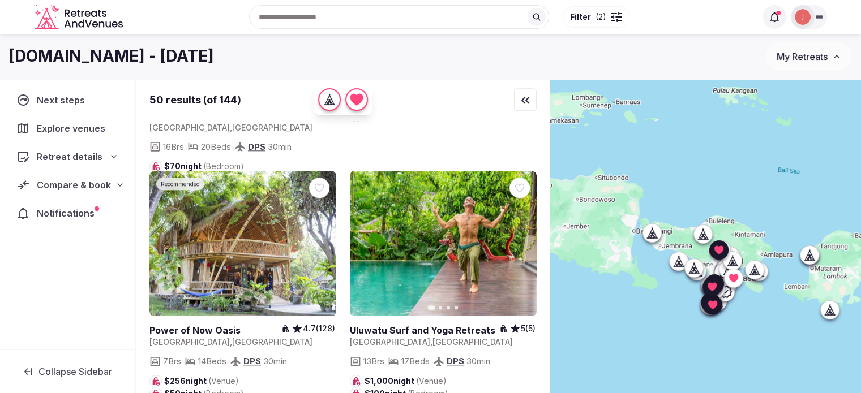
click at [519, 234] on button "Next slide" at bounding box center [521, 243] width 18 height 18
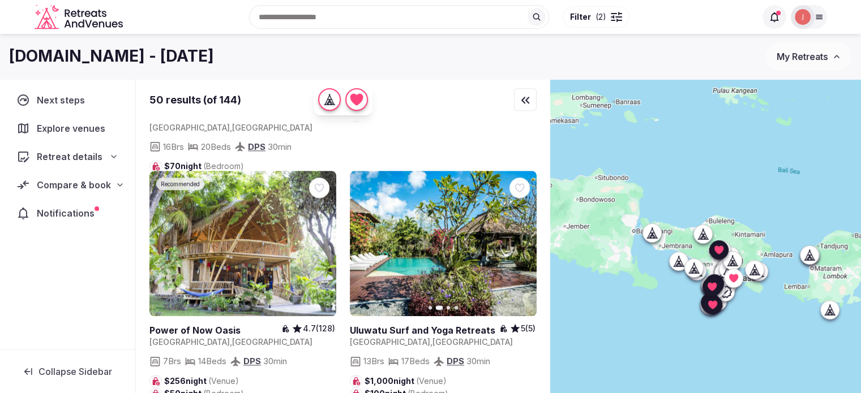
click at [519, 239] on icon "button" at bounding box center [520, 243] width 9 height 9
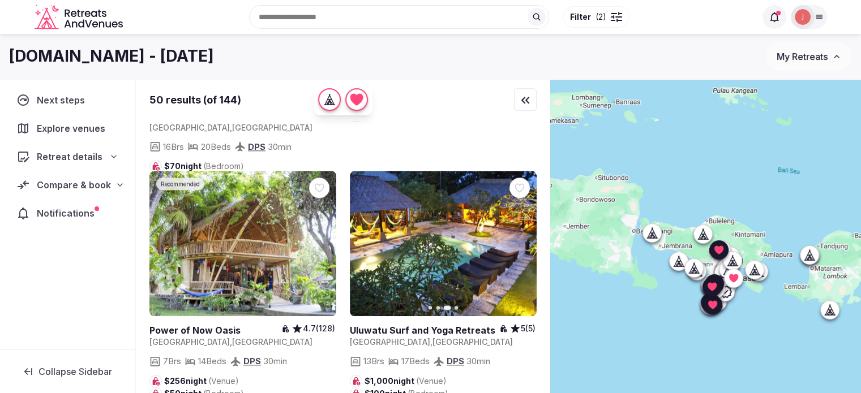
click at [519, 239] on icon "button" at bounding box center [520, 243] width 9 height 9
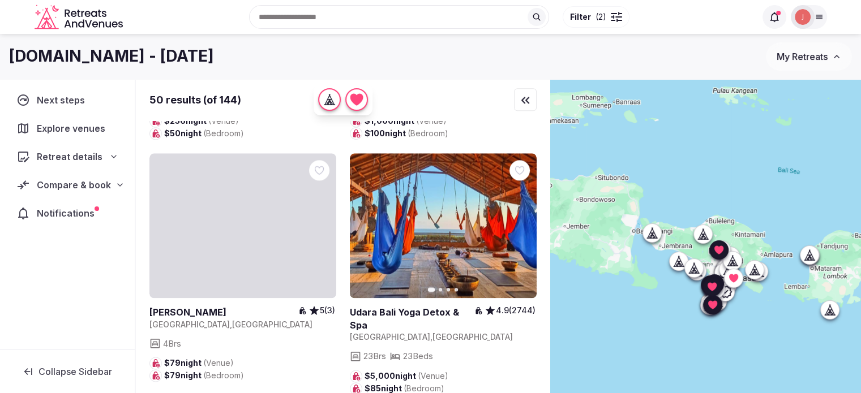
scroll to position [1529, 0]
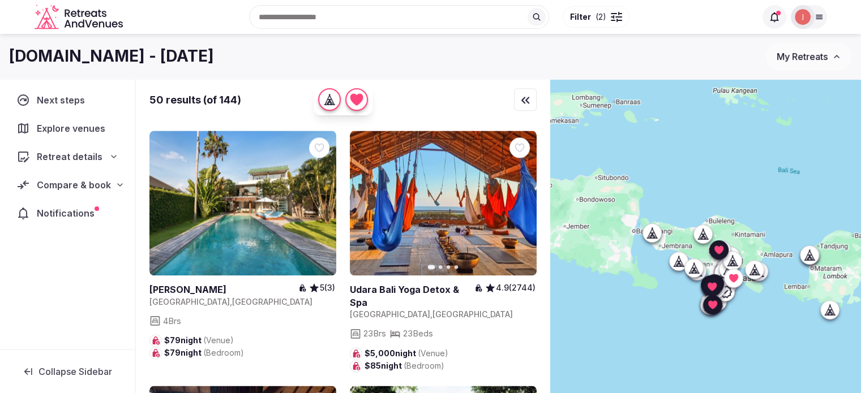
click at [516, 199] on icon "button" at bounding box center [520, 203] width 9 height 9
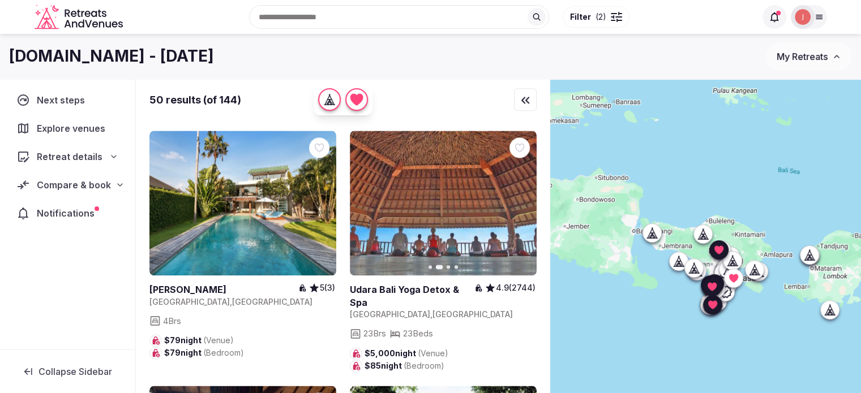
click at [516, 199] on icon "button" at bounding box center [520, 203] width 9 height 9
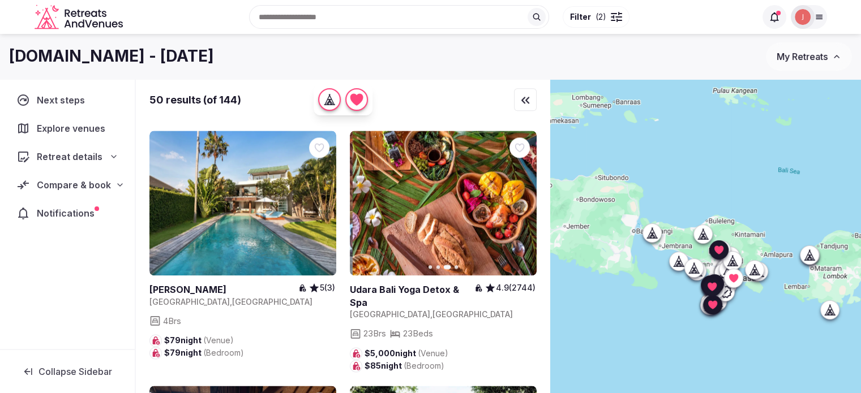
click at [516, 199] on icon "button" at bounding box center [520, 203] width 9 height 9
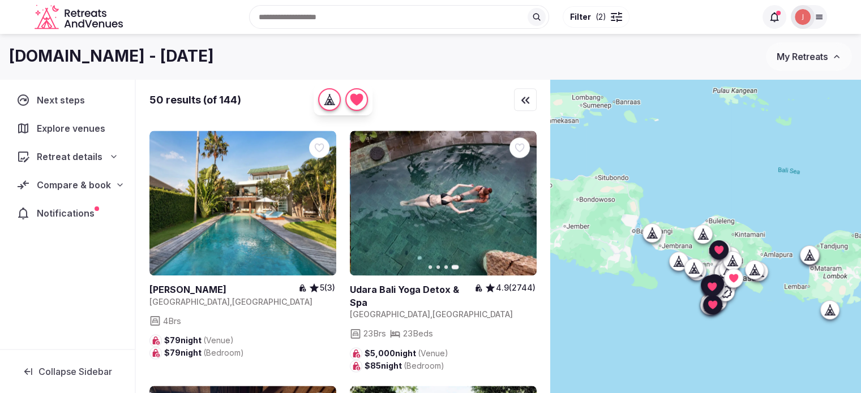
scroll to position [1472, 0]
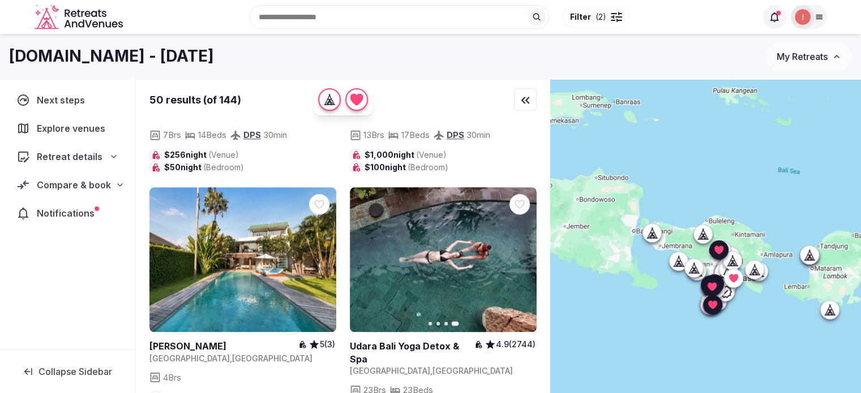
click at [0, 0] on icon at bounding box center [0, 0] width 0 height 0
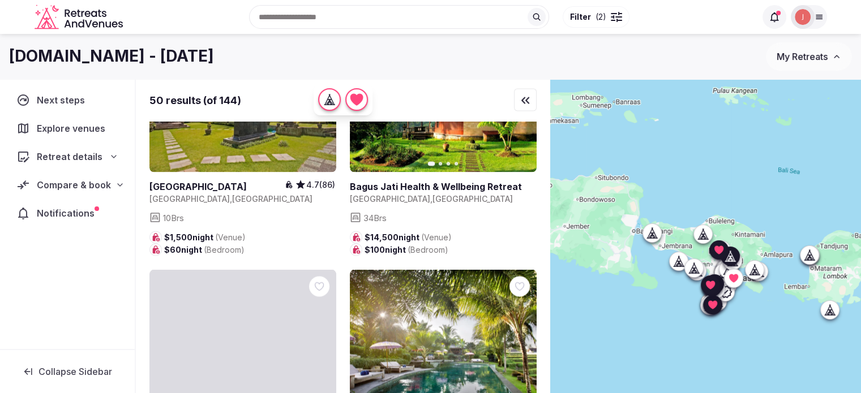
scroll to position [2208, 0]
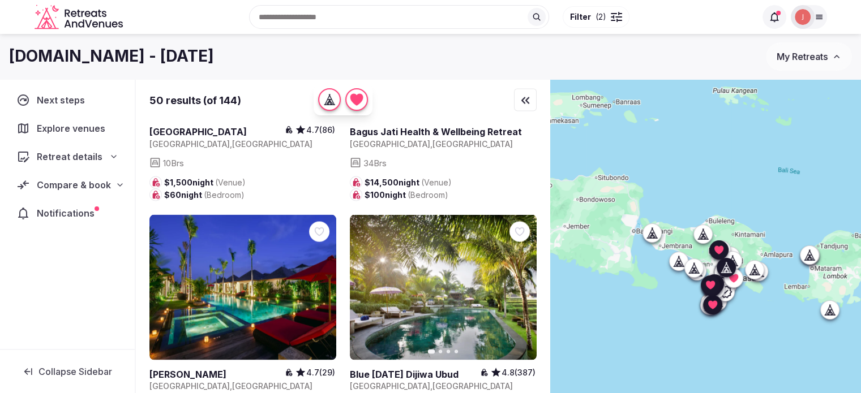
click at [519, 283] on icon "button" at bounding box center [520, 287] width 9 height 9
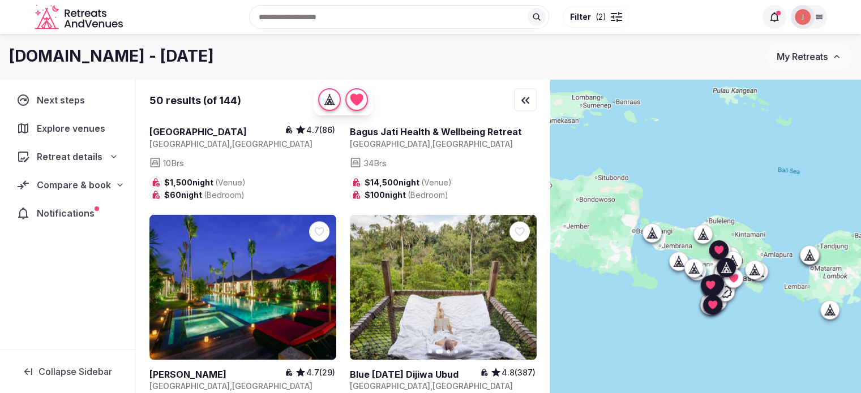
click at [519, 283] on icon "button" at bounding box center [520, 287] width 9 height 9
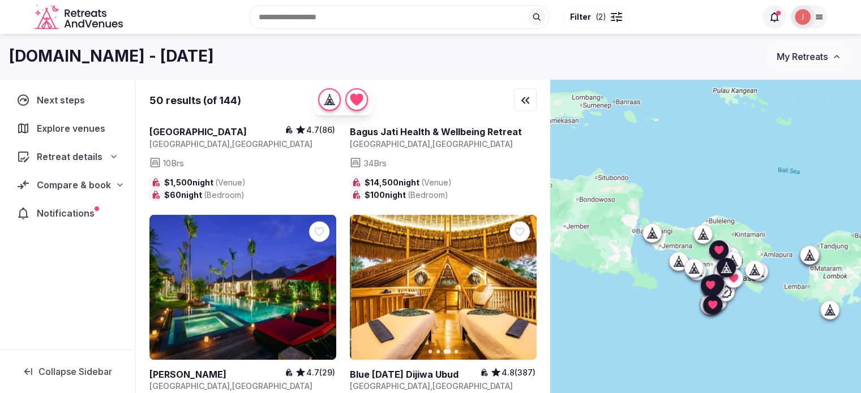
click at [519, 283] on icon "button" at bounding box center [520, 287] width 9 height 9
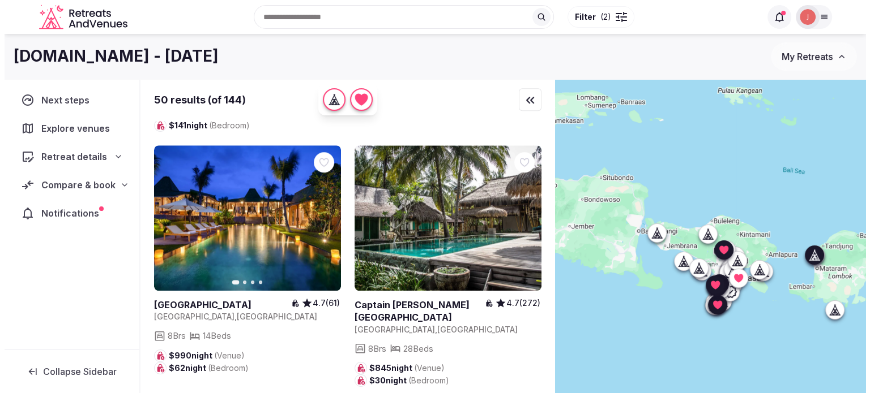
scroll to position [5492, 0]
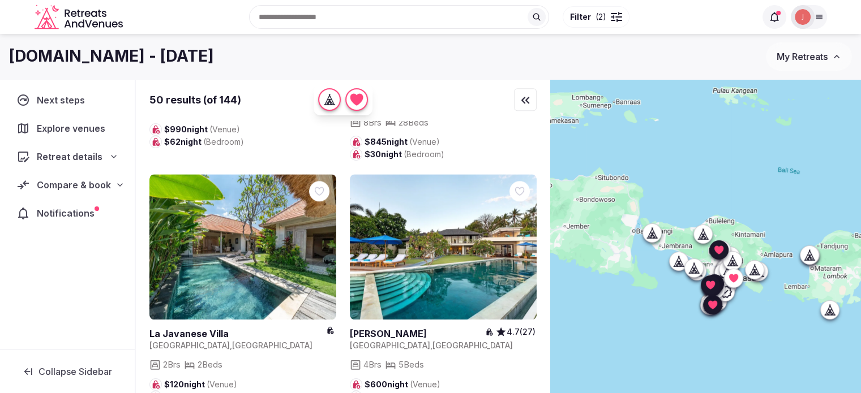
click at [68, 179] on span "Compare & book" at bounding box center [74, 185] width 74 height 14
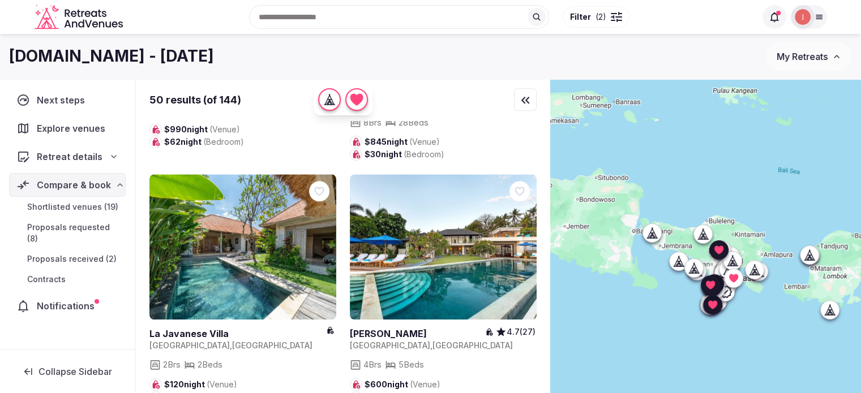
click at [59, 208] on span "Shortlisted venues (19)" at bounding box center [72, 207] width 91 height 11
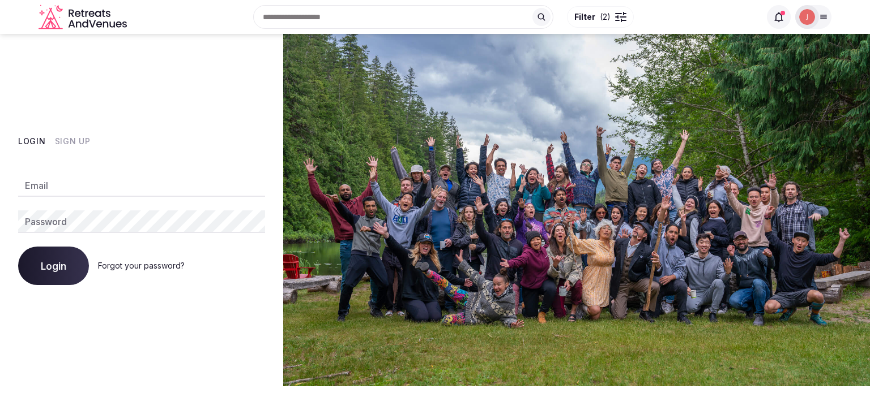
click at [102, 190] on input "Email" at bounding box center [141, 185] width 247 height 23
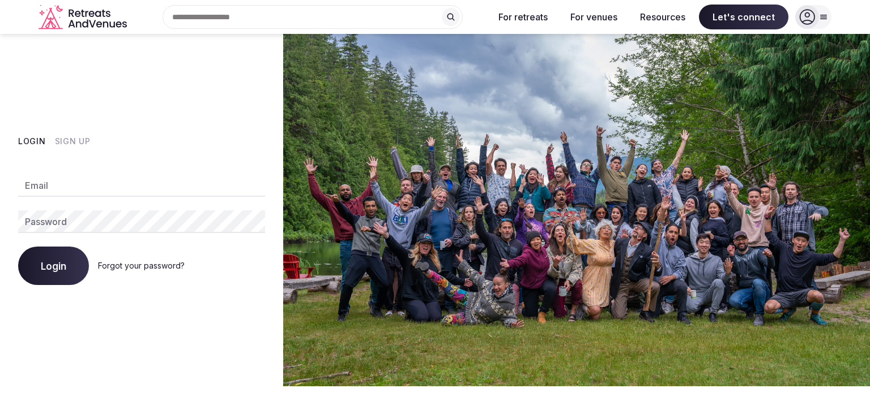
click at [156, 193] on input "Email" at bounding box center [141, 185] width 247 height 23
type input "**********"
click at [18, 247] on button "Login" at bounding box center [53, 266] width 71 height 39
click at [9, 217] on div "**********" at bounding box center [141, 210] width 283 height 353
click at [18, 247] on button "Login" at bounding box center [53, 266] width 71 height 39
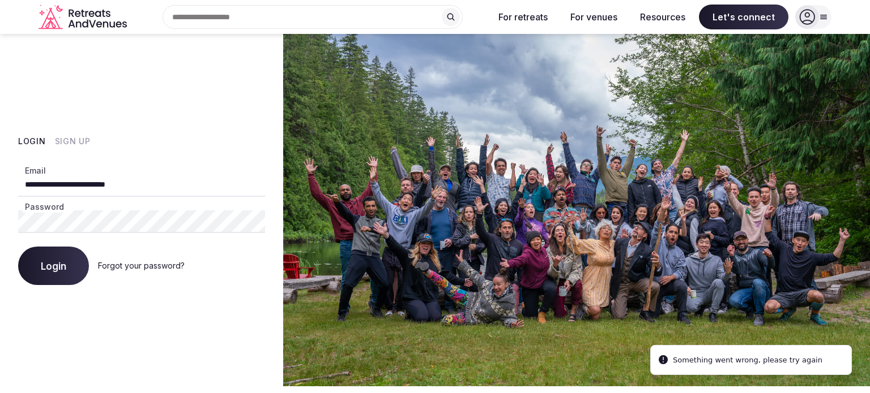
click at [18, 247] on button "Login" at bounding box center [53, 266] width 71 height 39
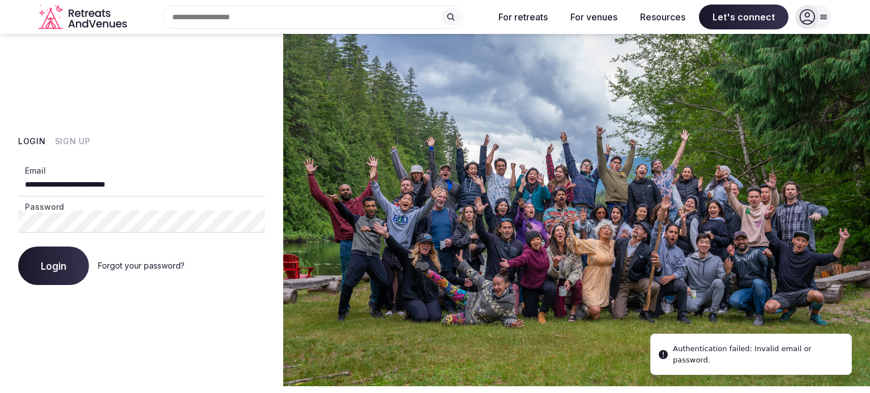
click at [0, 213] on div "**********" at bounding box center [141, 210] width 283 height 353
click at [0, 216] on div "**********" at bounding box center [141, 210] width 283 height 353
click at [18, 247] on button "Login" at bounding box center [53, 266] width 71 height 39
